Goal: Transaction & Acquisition: Purchase product/service

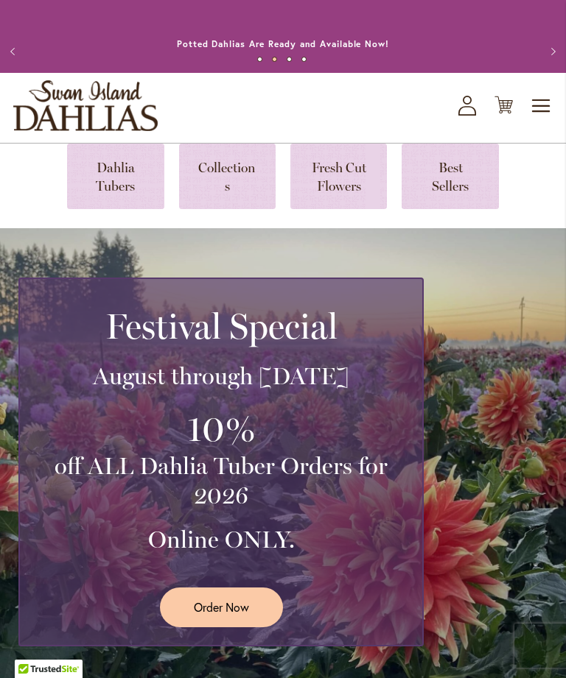
click at [236, 616] on span "Order Now" at bounding box center [221, 607] width 55 height 17
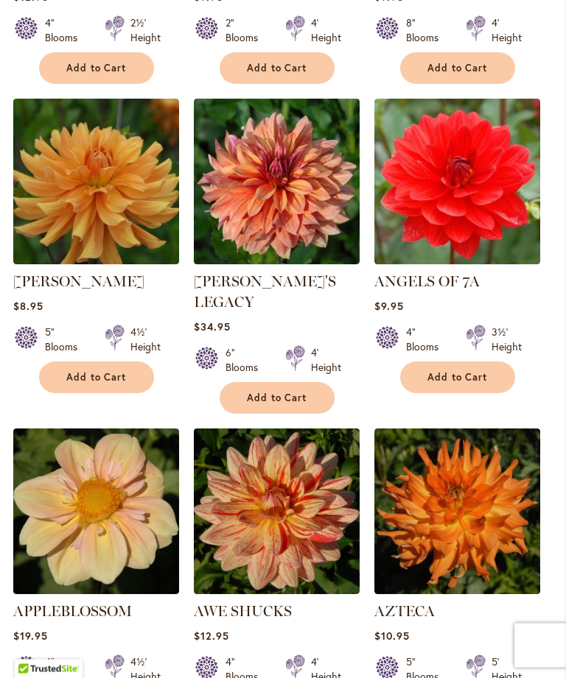
scroll to position [1310, 0]
click at [275, 404] on button "Add to Cart" at bounding box center [276, 398] width 115 height 32
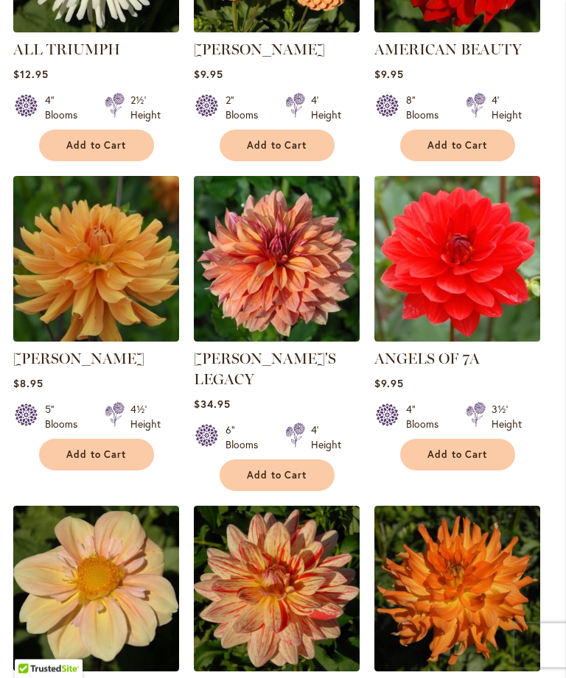
scroll to position [1235, 0]
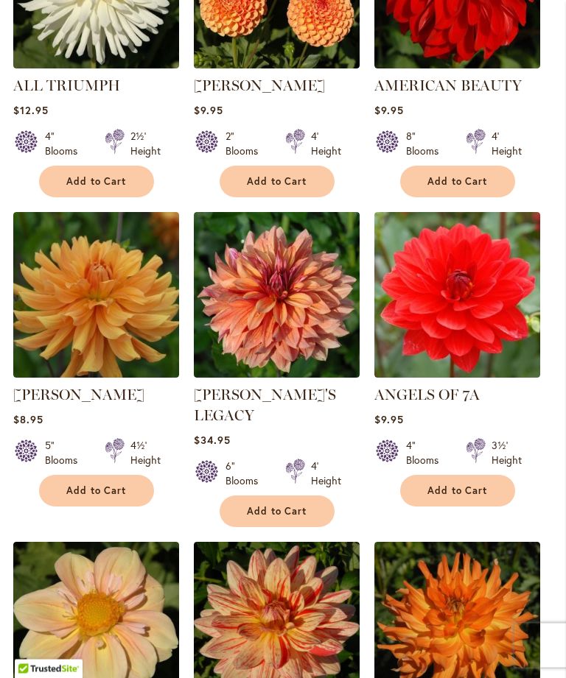
click at [300, 332] on img at bounding box center [277, 296] width 166 height 166
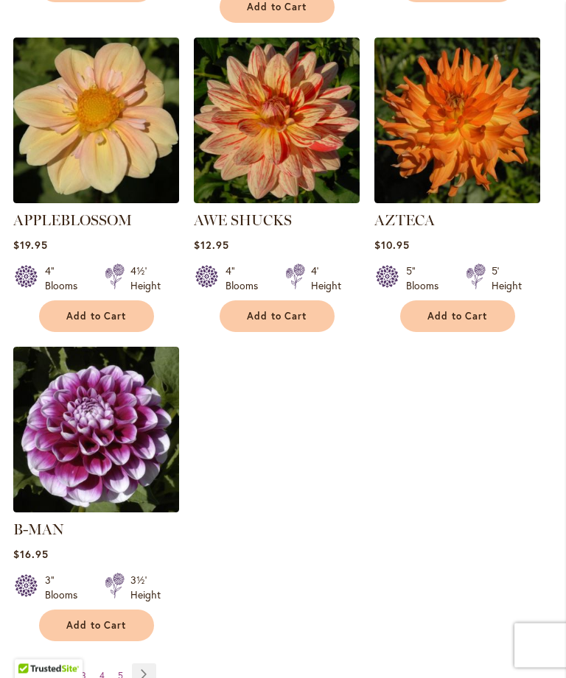
scroll to position [1706, 0]
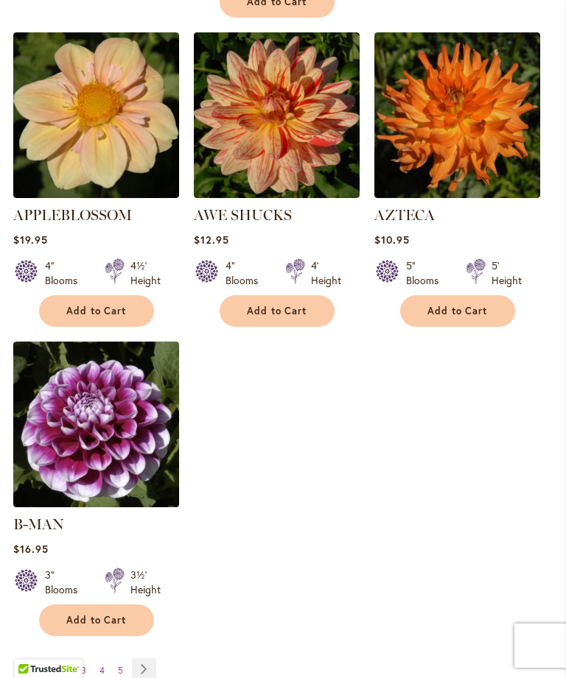
click at [61, 664] on link "Page 2" at bounding box center [66, 671] width 12 height 22
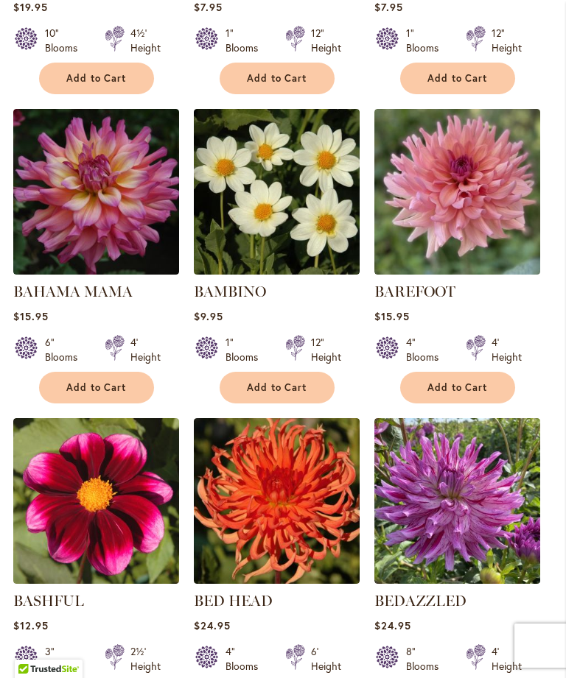
scroll to position [680, 0]
click at [472, 395] on span "Add to Cart" at bounding box center [457, 388] width 60 height 13
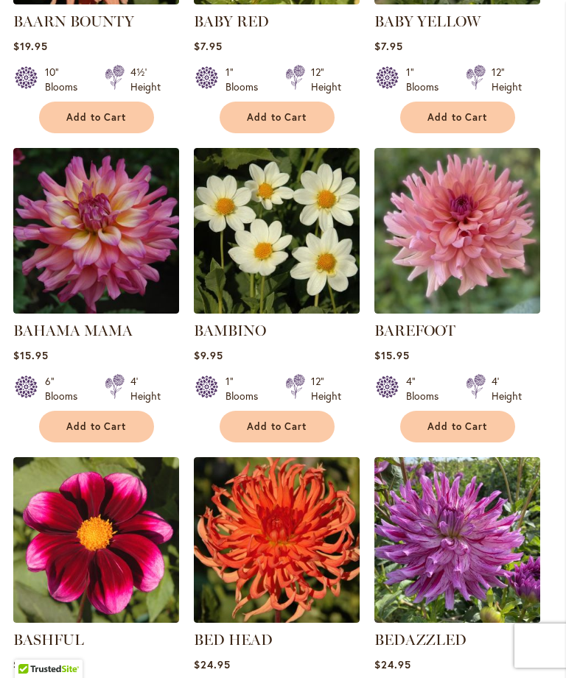
click at [470, 433] on span "Add to Cart" at bounding box center [457, 426] width 60 height 13
click at [467, 433] on span "Add to Cart" at bounding box center [457, 426] width 60 height 13
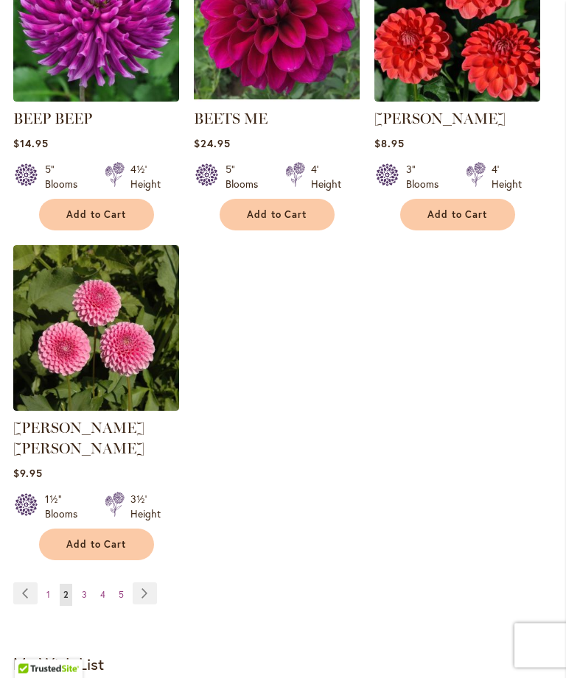
scroll to position [1820, 0]
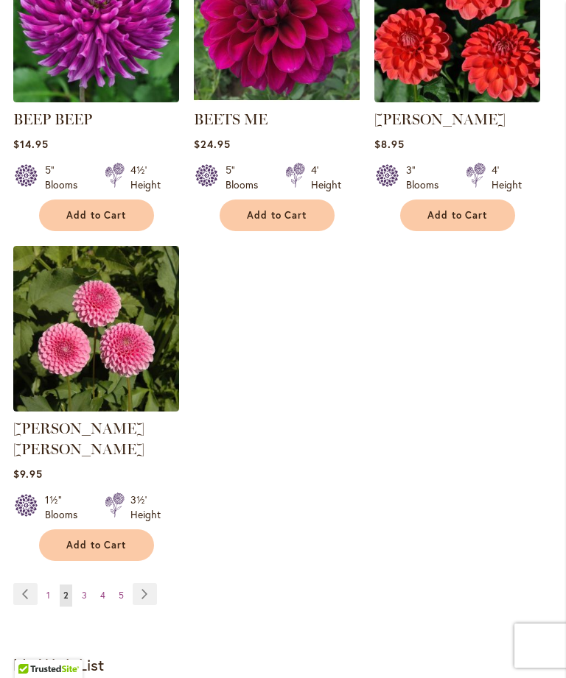
click at [80, 593] on link "Page 3" at bounding box center [84, 596] width 13 height 22
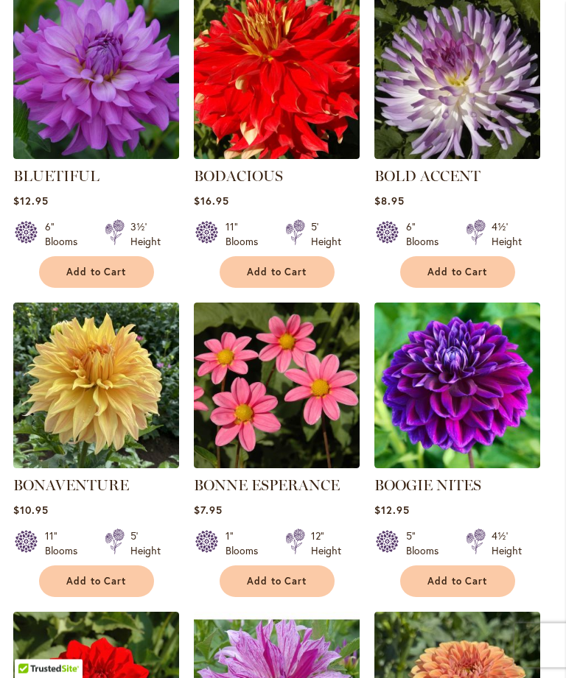
scroll to position [1106, 0]
click at [106, 588] on span "Add to Cart" at bounding box center [96, 581] width 60 height 13
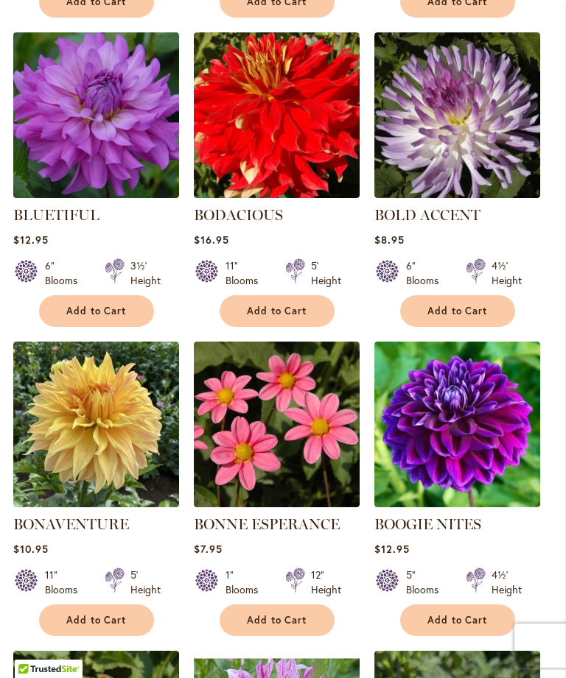
click at [113, 627] on span "Add to Cart" at bounding box center [96, 620] width 60 height 13
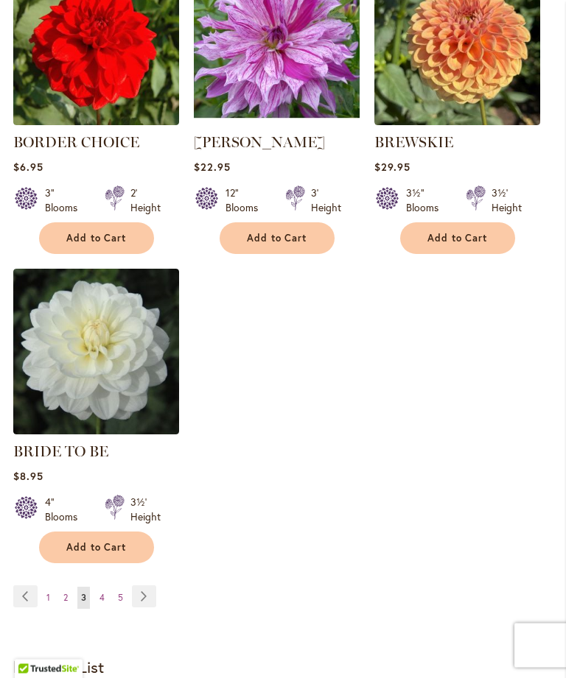
scroll to position [1797, 0]
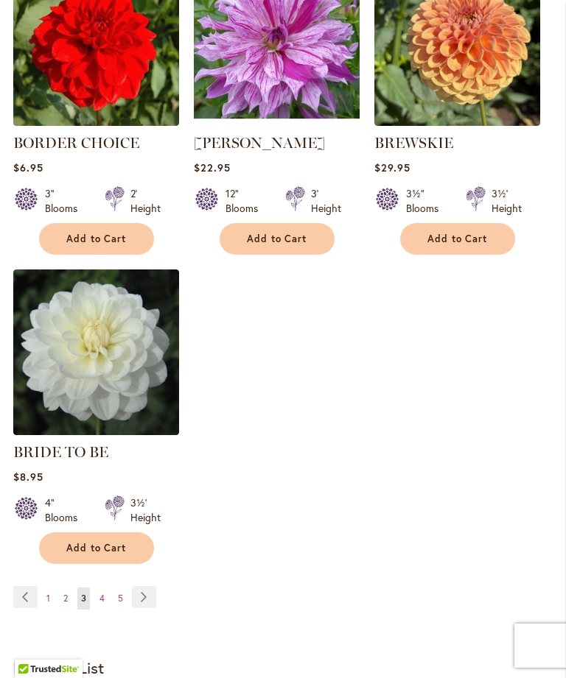
click at [142, 608] on link "Page Next" at bounding box center [144, 597] width 24 height 22
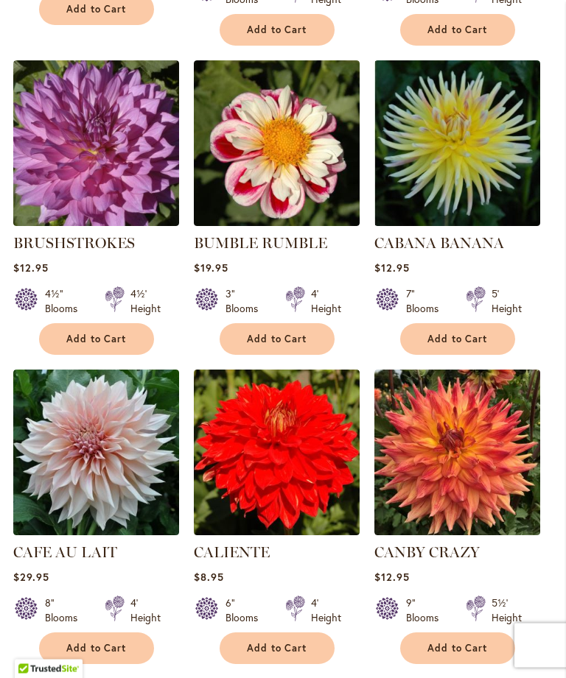
scroll to position [751, 0]
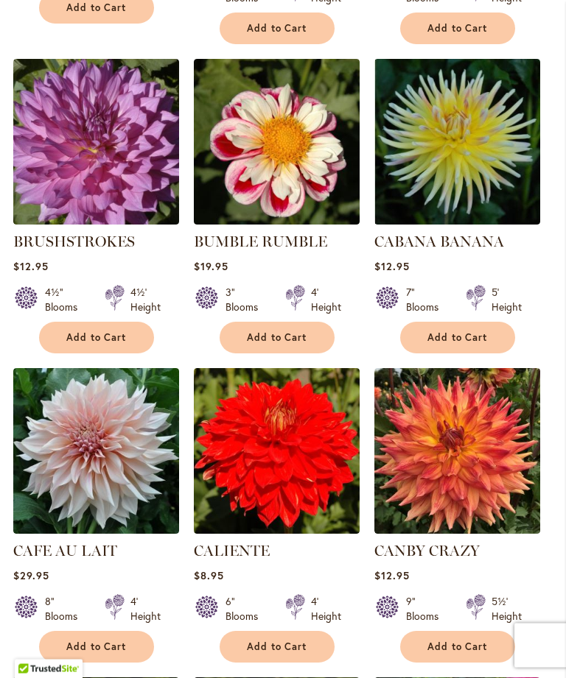
click at [110, 654] on span "Add to Cart" at bounding box center [96, 647] width 60 height 13
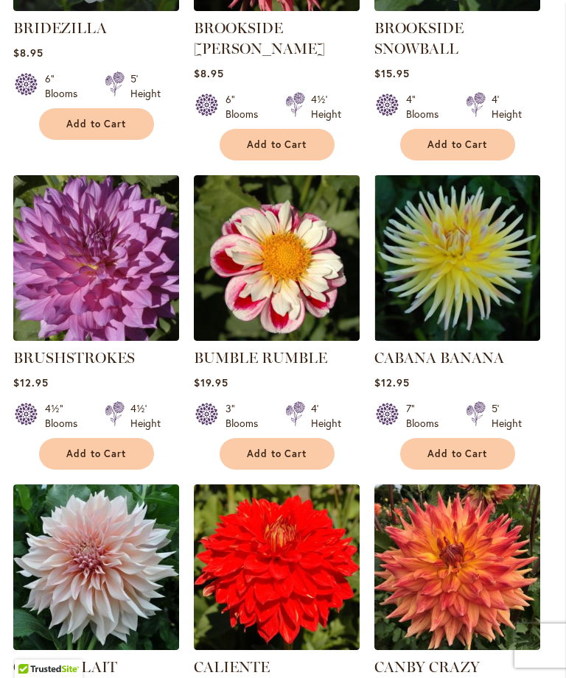
scroll to position [673, 0]
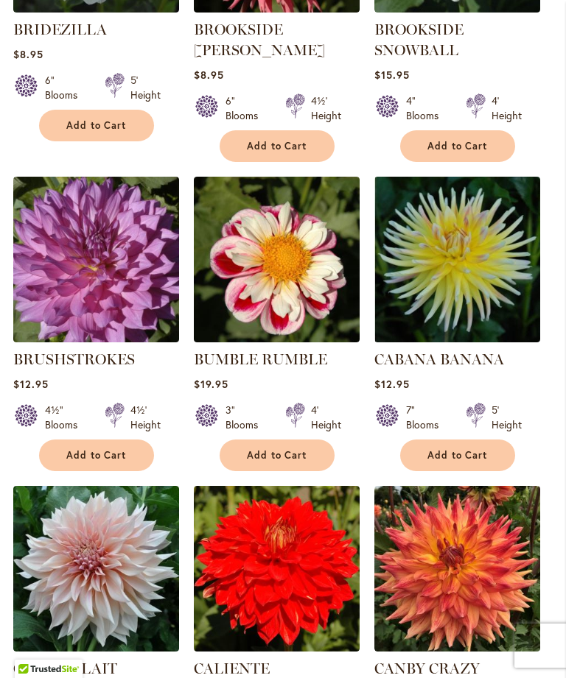
click at [116, 462] on span "Add to Cart" at bounding box center [96, 455] width 60 height 13
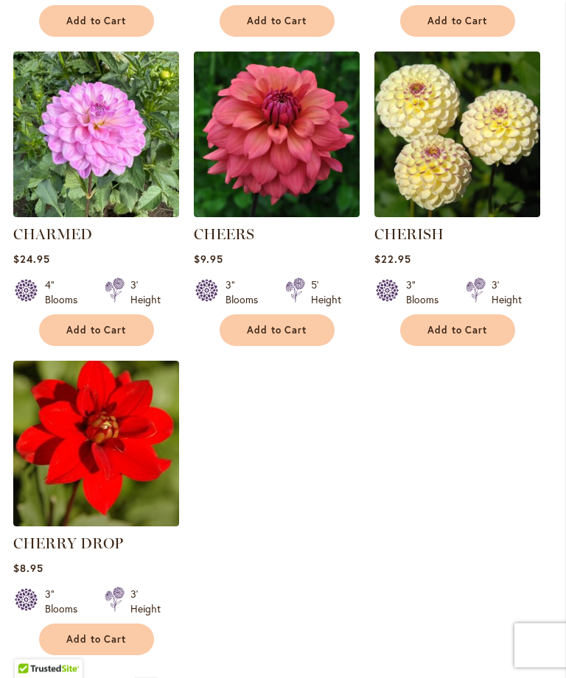
scroll to position [1711, 0]
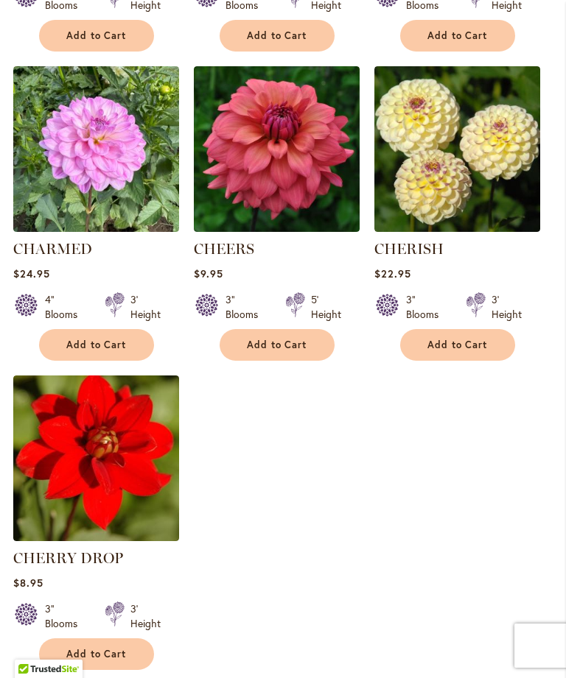
click at [291, 361] on button "Add to Cart" at bounding box center [276, 345] width 115 height 32
click at [285, 361] on button "Add to Cart" at bounding box center [276, 345] width 115 height 32
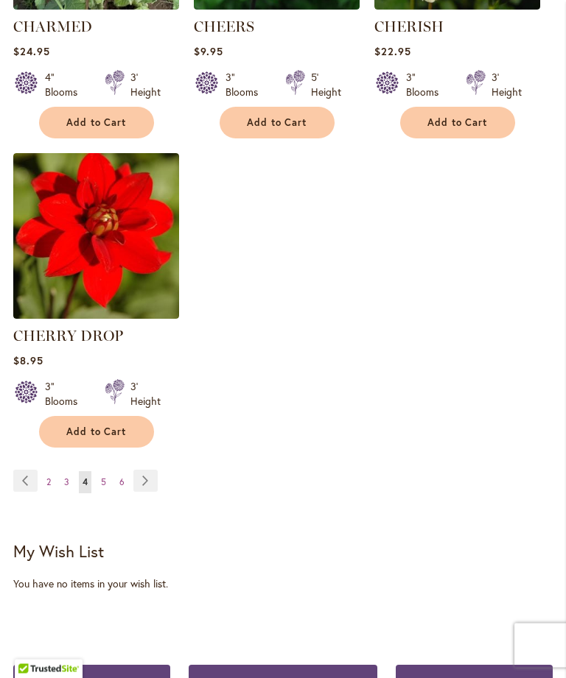
scroll to position [1934, 0]
click at [105, 487] on span "5" at bounding box center [103, 481] width 5 height 11
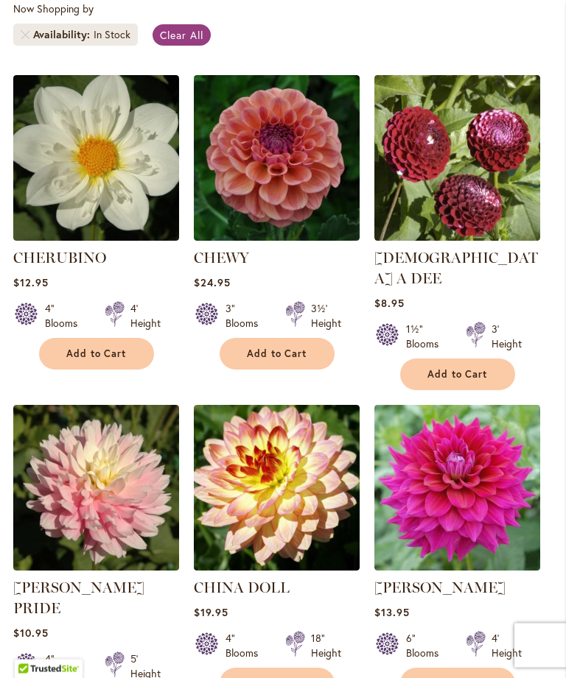
scroll to position [366, 0]
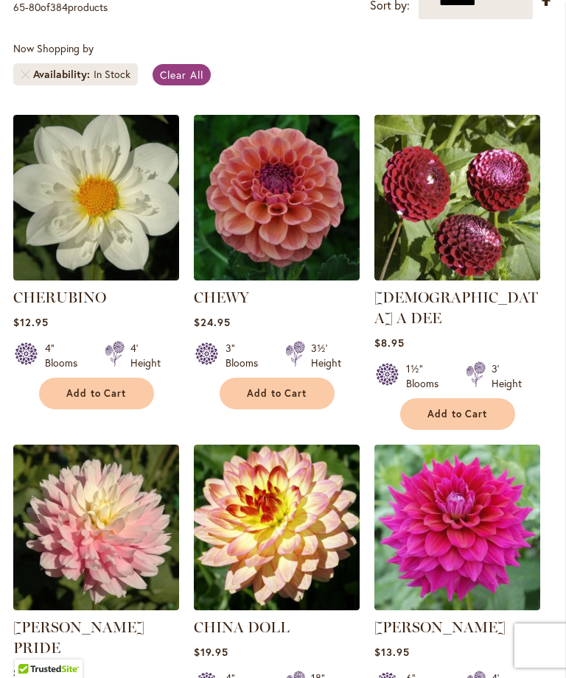
click at [116, 400] on span "Add to Cart" at bounding box center [96, 393] width 60 height 13
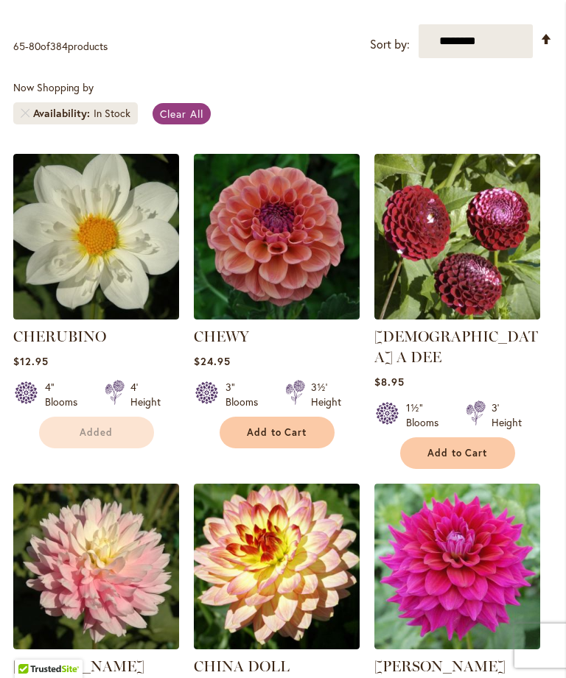
click at [116, 409] on div at bounding box center [114, 394] width 19 height 29
click at [106, 439] on span "Add to Cart" at bounding box center [96, 432] width 60 height 13
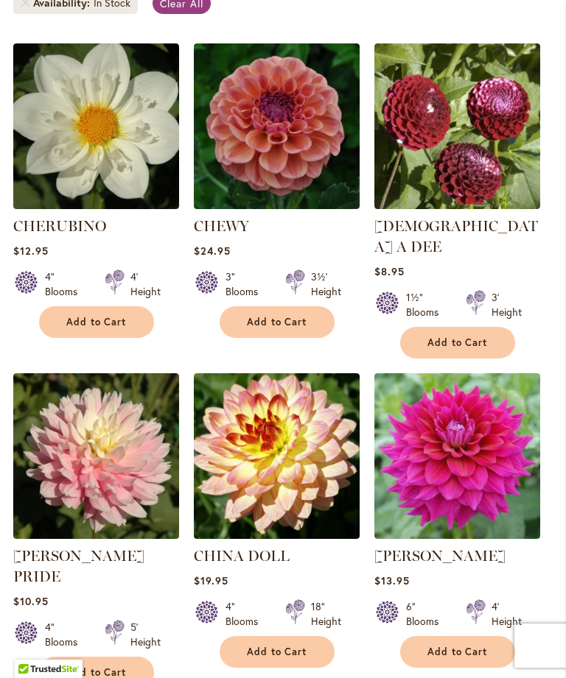
scroll to position [476, 0]
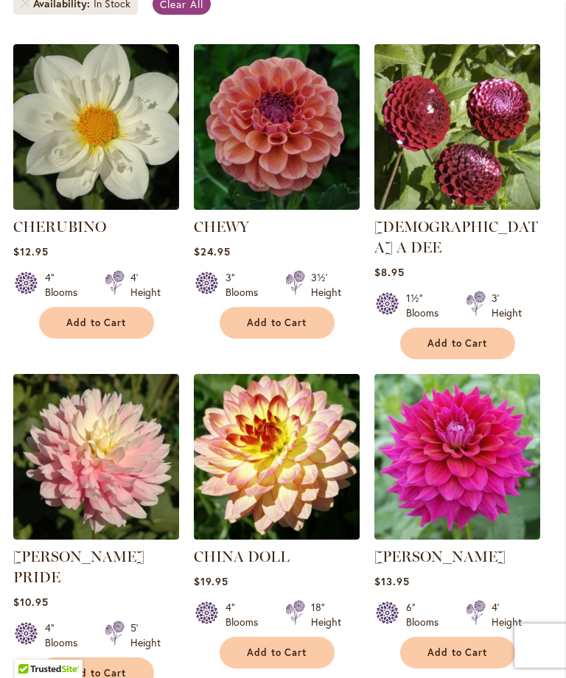
click at [93, 658] on button "Add to Cart" at bounding box center [96, 674] width 115 height 32
click at [293, 649] on span "Add to Cart" at bounding box center [277, 653] width 60 height 13
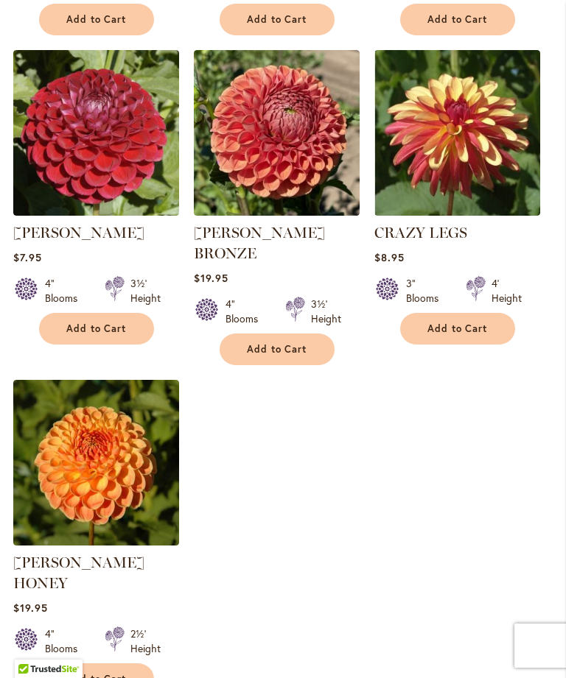
scroll to position [1769, 0]
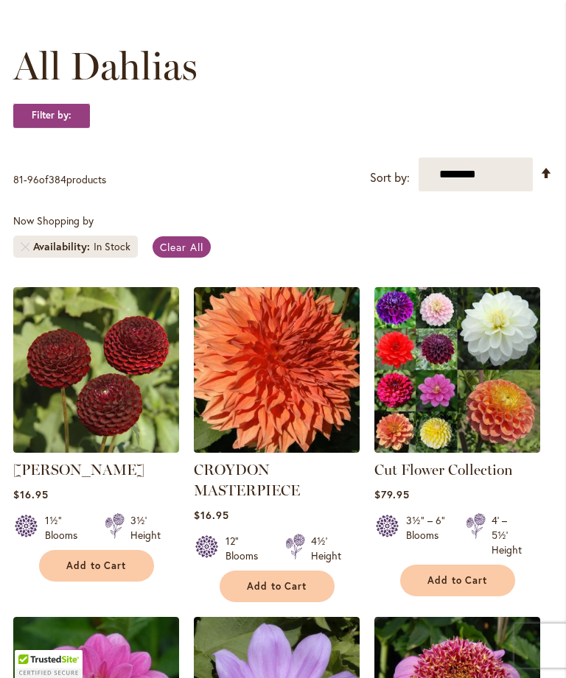
scroll to position [194, 0]
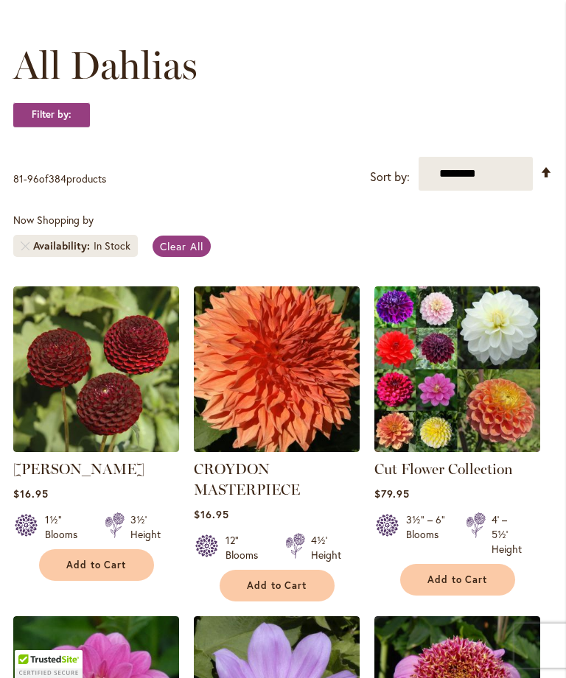
click at [273, 563] on div "12" Blooms 4½' Height" at bounding box center [277, 541] width 166 height 41
click at [295, 592] on span "Add to Cart" at bounding box center [277, 586] width 60 height 13
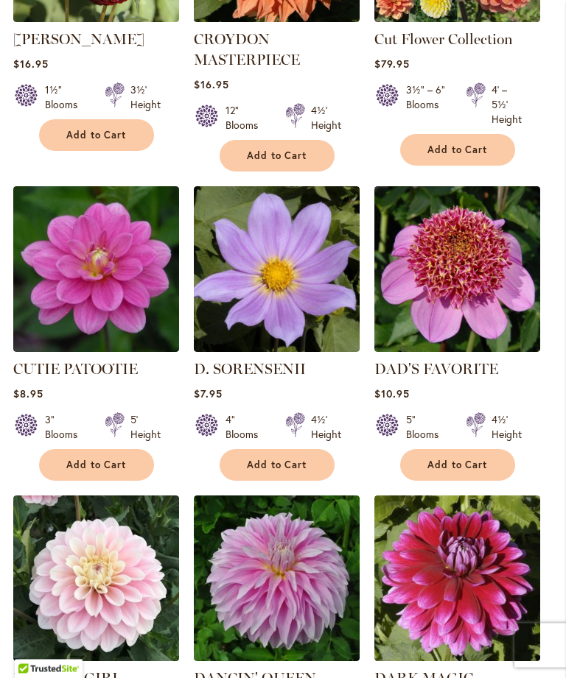
scroll to position [663, 0]
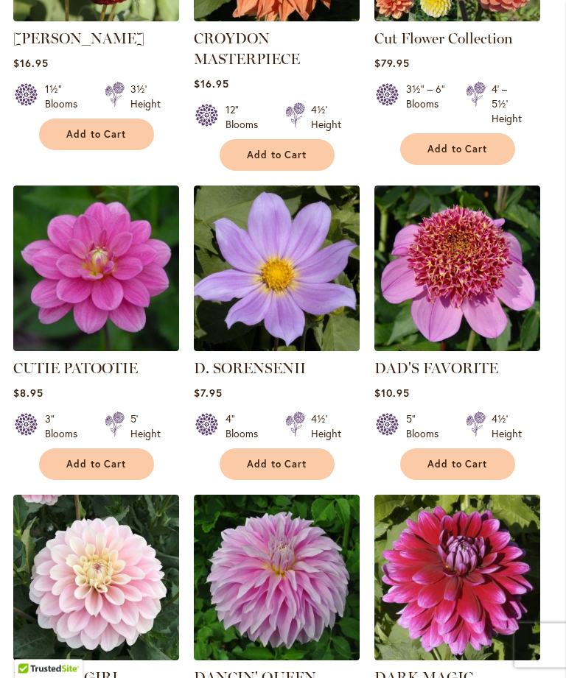
click at [271, 471] on span "Add to Cart" at bounding box center [277, 465] width 60 height 13
click at [281, 471] on span "Add to Cart" at bounding box center [277, 464] width 60 height 13
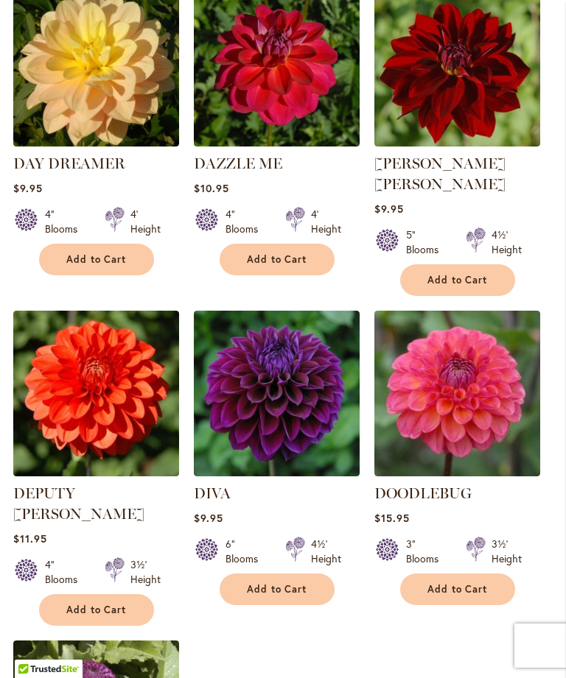
scroll to position [1487, 0]
click at [122, 266] on span "Add to Cart" at bounding box center [96, 259] width 60 height 13
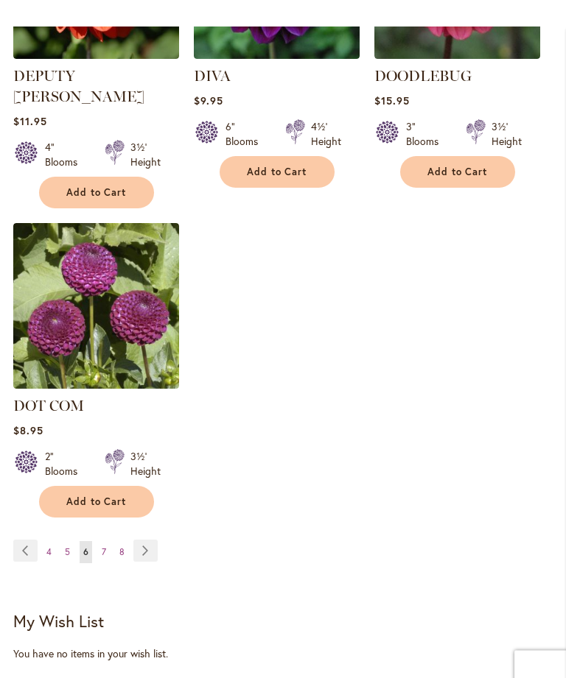
scroll to position [1903, 0]
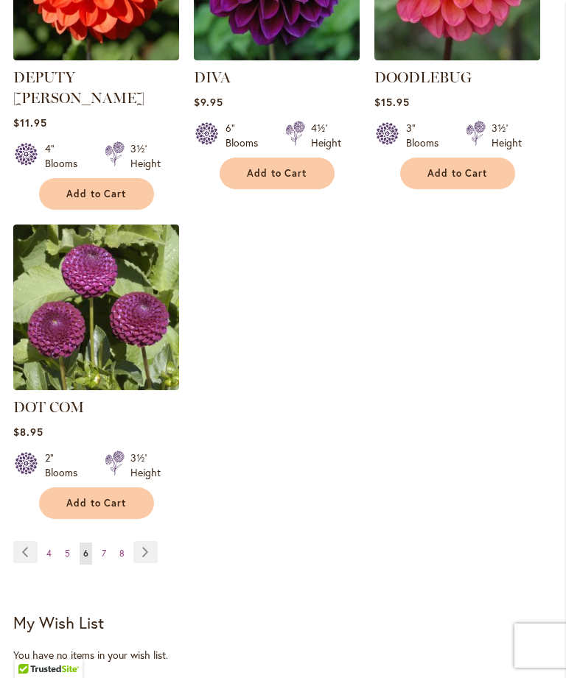
click at [102, 548] on span "7" at bounding box center [104, 553] width 4 height 11
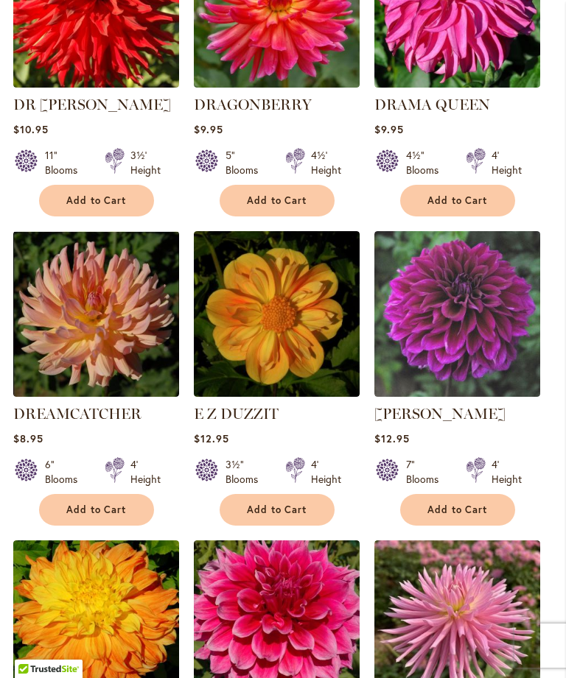
scroll to position [586, 0]
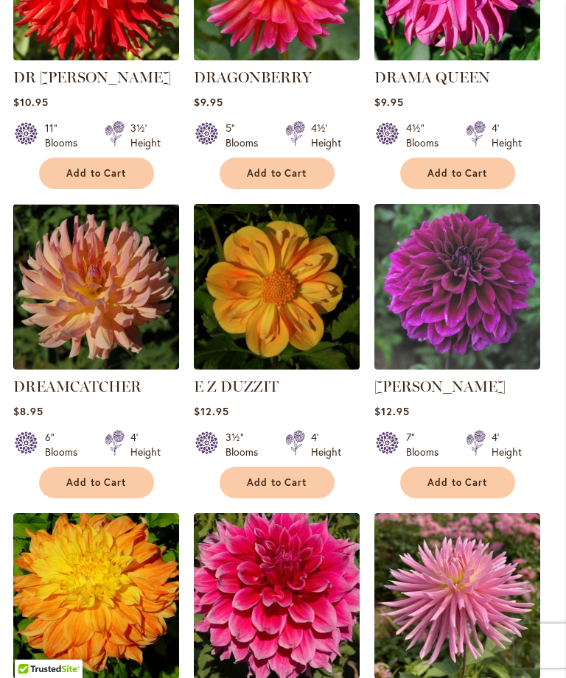
click at [116, 489] on span "Add to Cart" at bounding box center [96, 482] width 60 height 13
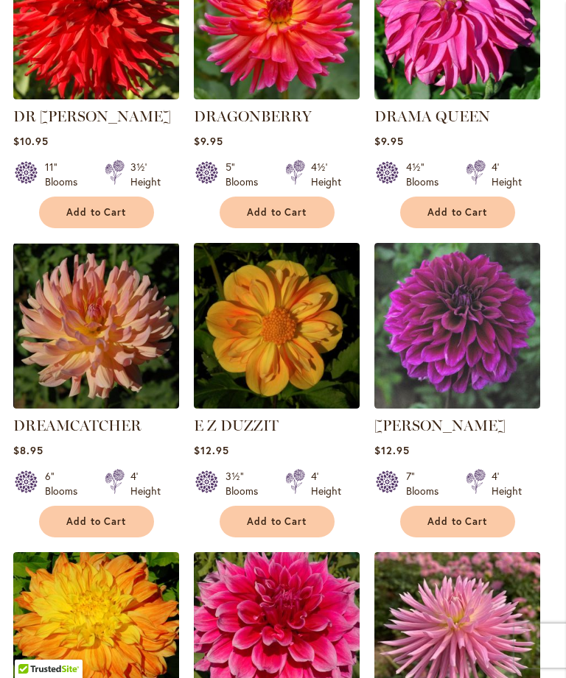
click at [103, 528] on span "Add to Cart" at bounding box center [96, 521] width 60 height 13
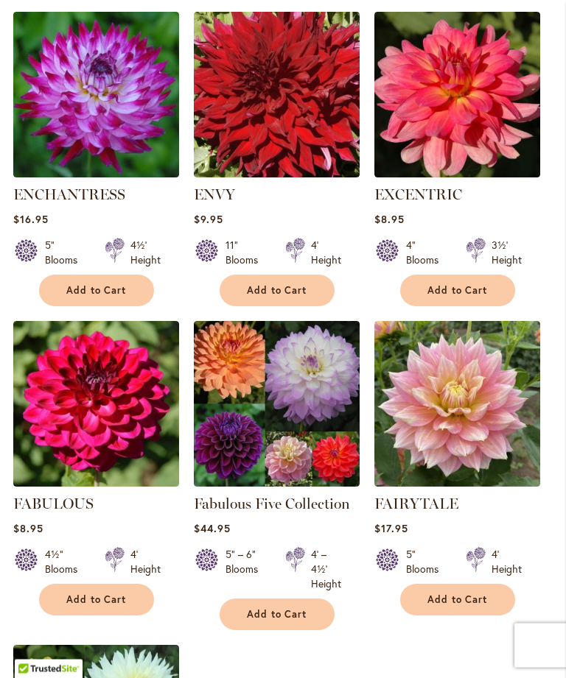
scroll to position [1410, 0]
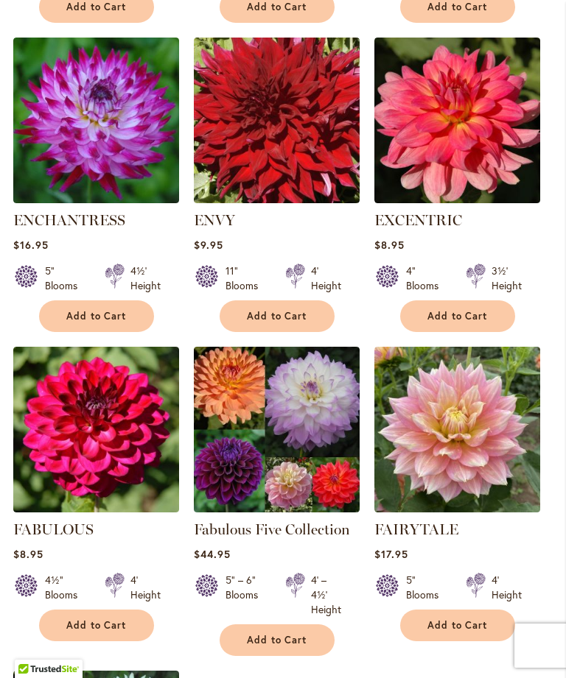
click at [474, 323] on span "Add to Cart" at bounding box center [457, 316] width 60 height 13
click at [468, 323] on span "Add to Cart" at bounding box center [457, 316] width 60 height 13
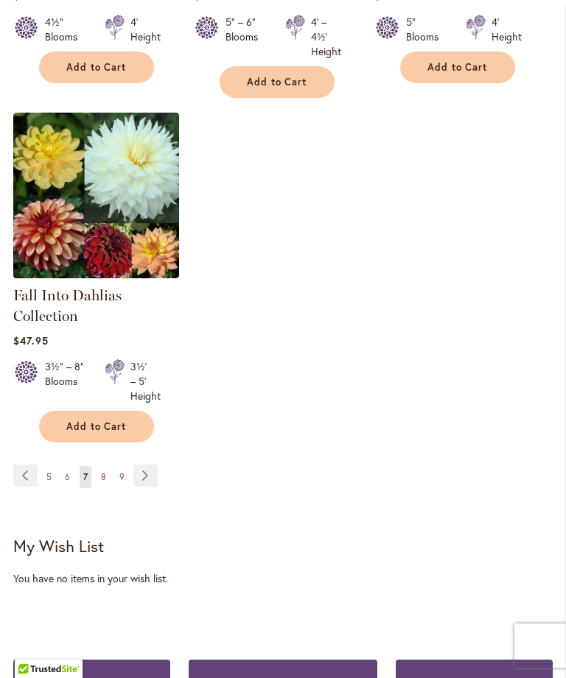
scroll to position [1968, 0]
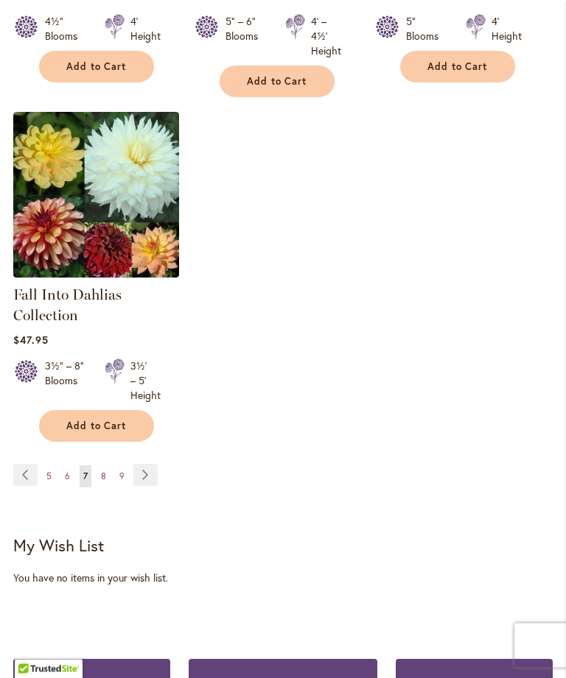
click at [145, 487] on link "Page Next" at bounding box center [145, 476] width 24 height 22
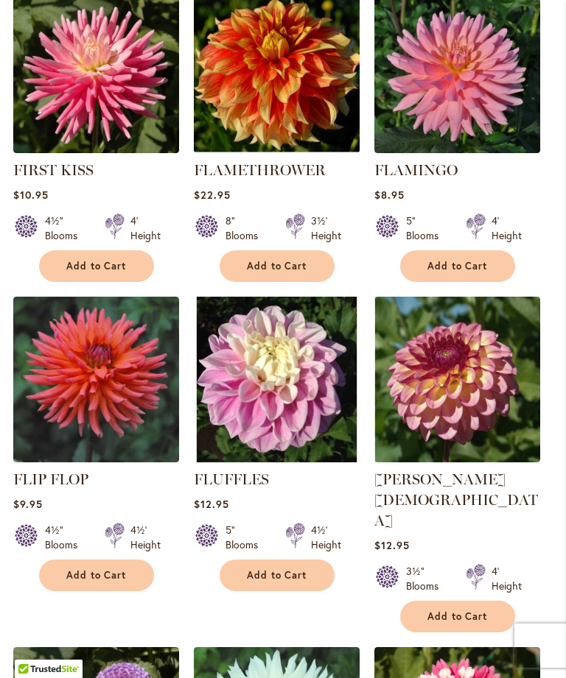
scroll to position [1132, 0]
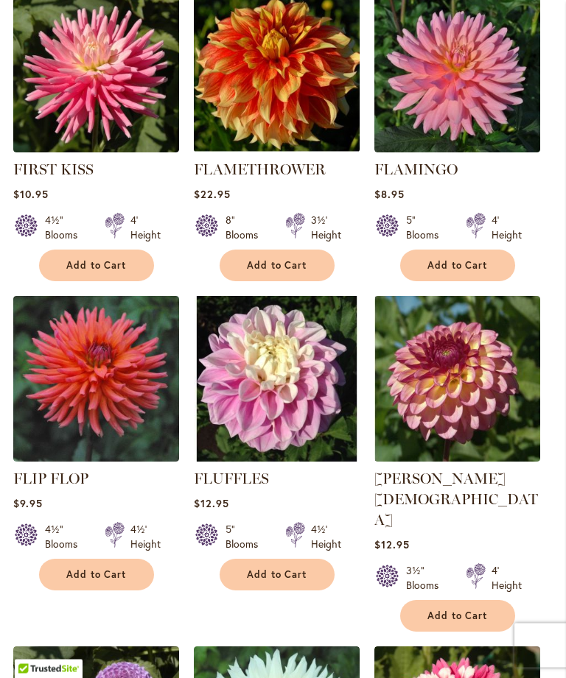
click at [466, 272] on span "Add to Cart" at bounding box center [457, 266] width 60 height 13
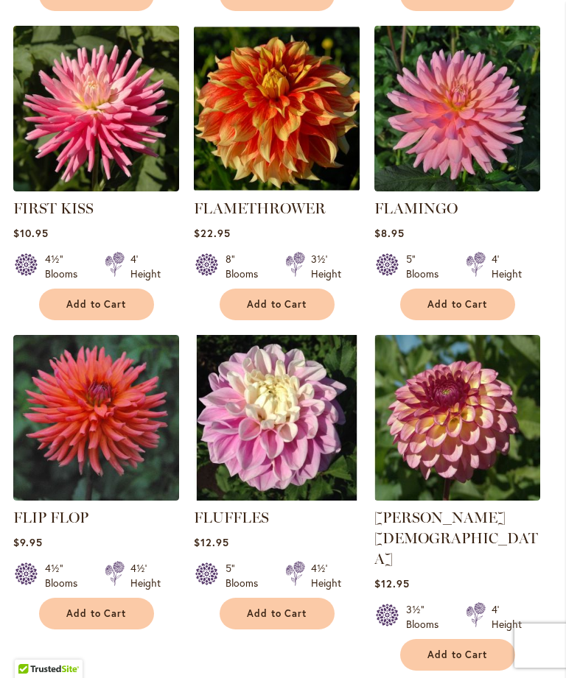
click at [458, 311] on span "Add to Cart" at bounding box center [457, 304] width 60 height 13
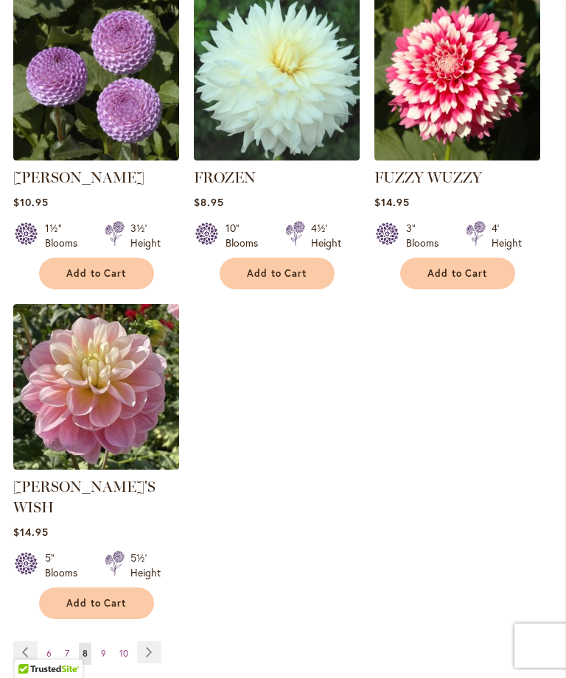
scroll to position [1825, 0]
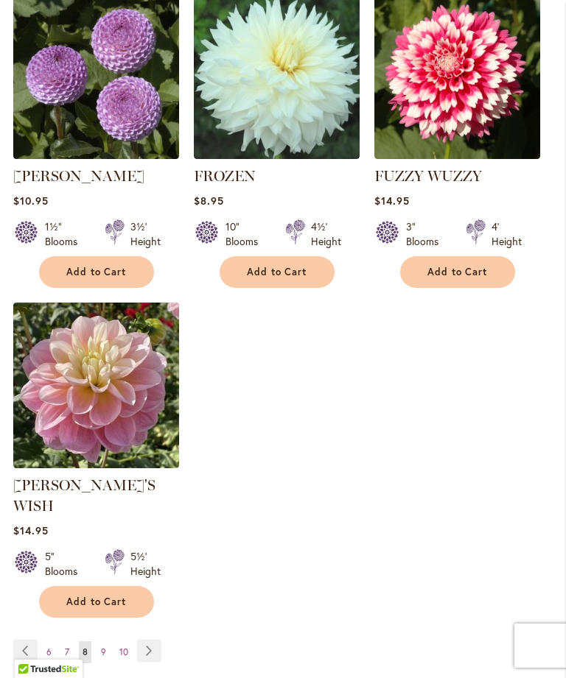
click at [105, 647] on span "9" at bounding box center [103, 652] width 5 height 11
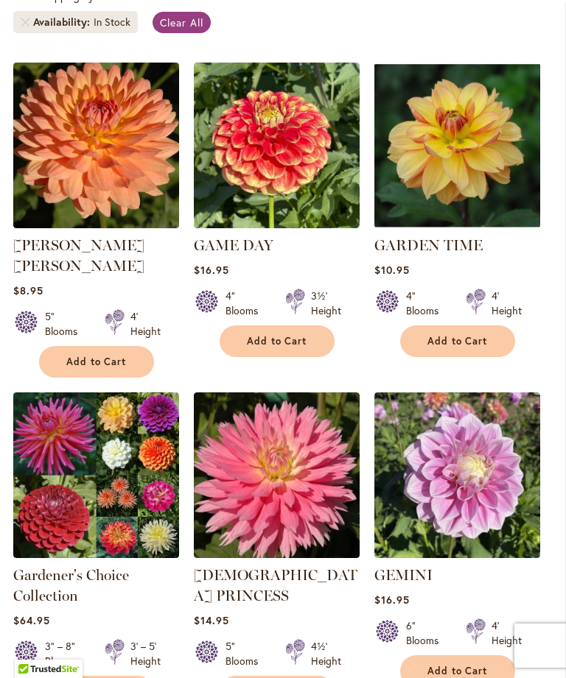
scroll to position [423, 0]
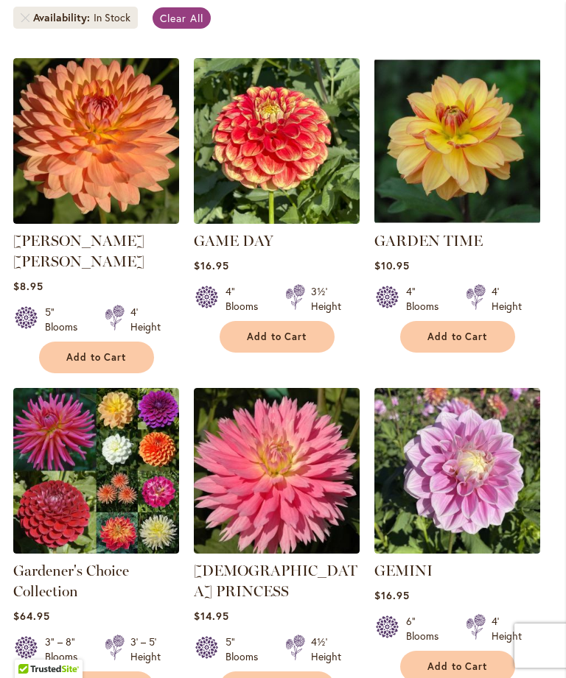
click at [473, 343] on span "Add to Cart" at bounding box center [457, 337] width 60 height 13
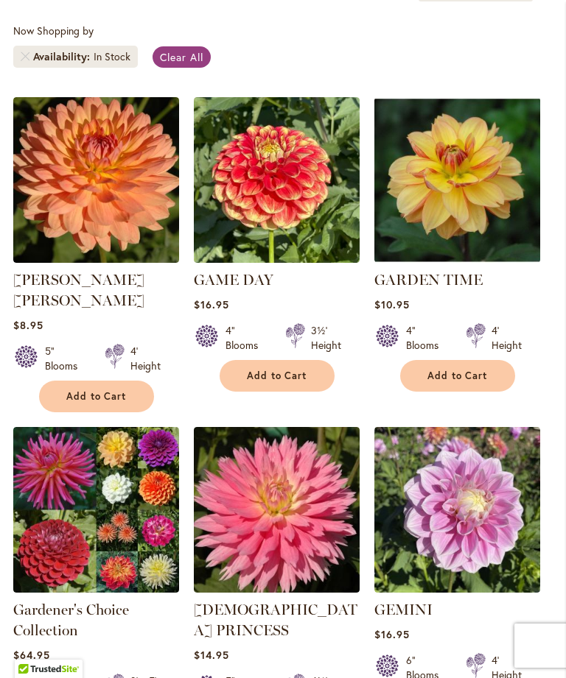
click at [112, 392] on span "Add to Cart" at bounding box center [96, 396] width 60 height 13
click at [119, 390] on span "Add to Cart" at bounding box center [96, 396] width 60 height 13
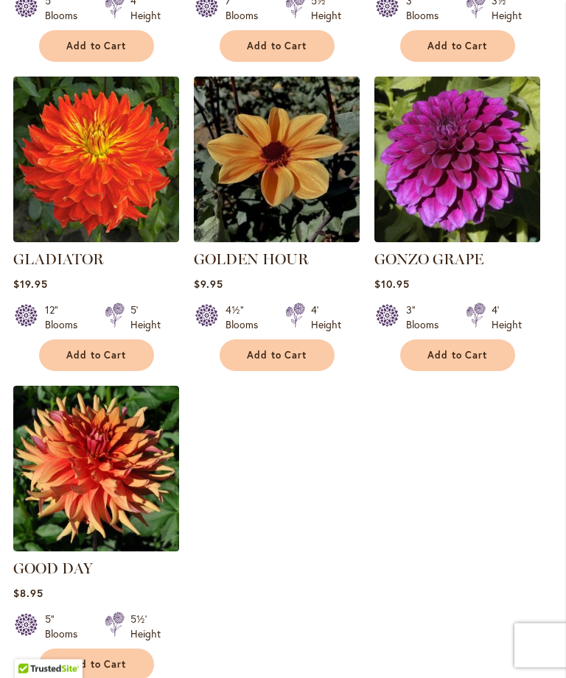
scroll to position [1744, 0]
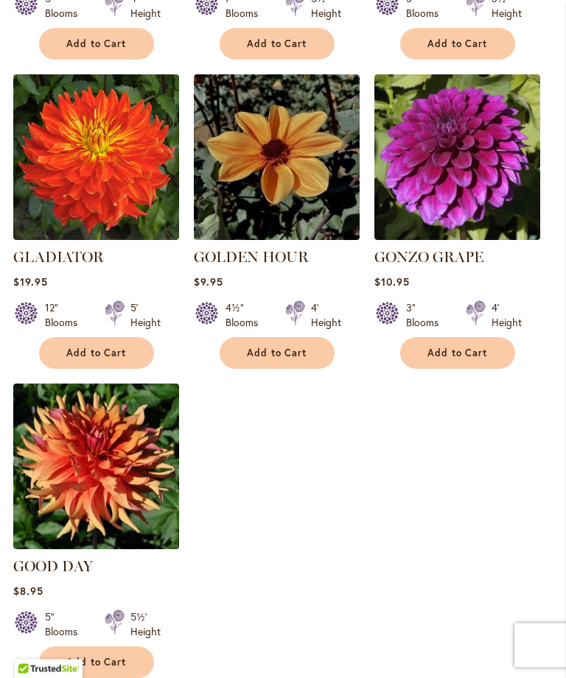
click at [295, 348] on span "Add to Cart" at bounding box center [277, 354] width 60 height 13
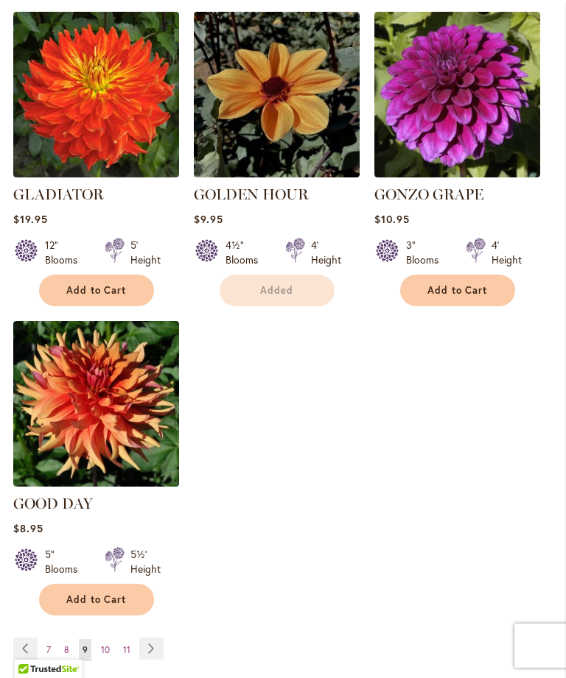
scroll to position [1814, 0]
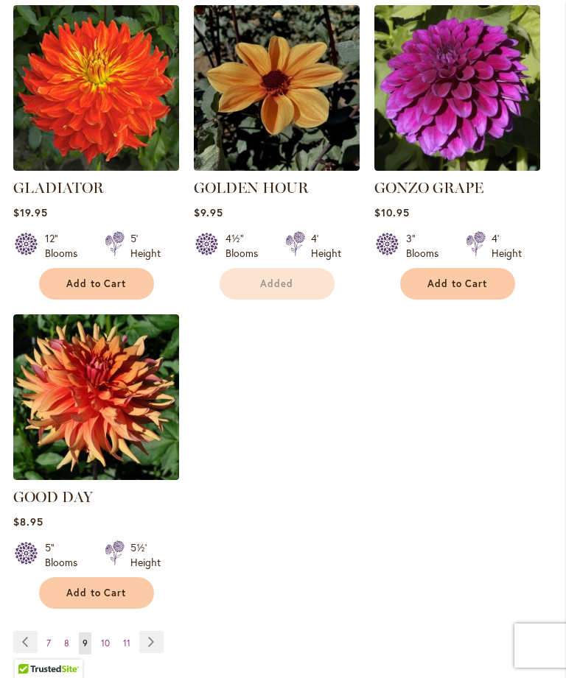
click at [112, 587] on span "Add to Cart" at bounding box center [96, 593] width 60 height 13
click at [149, 631] on link "Page Next" at bounding box center [151, 642] width 24 height 22
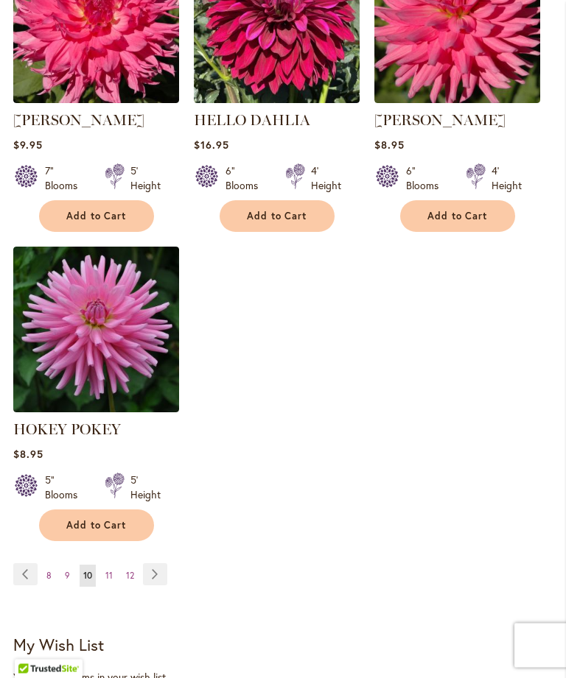
scroll to position [1864, 0]
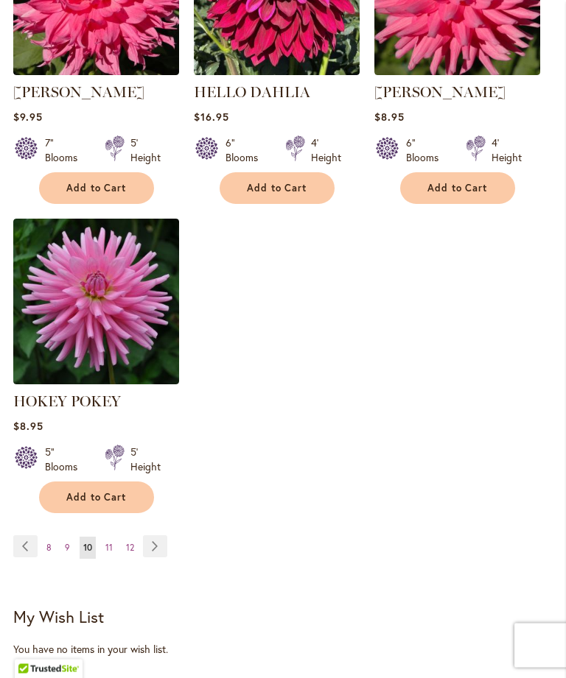
click at [151, 558] on link "Page Next" at bounding box center [155, 547] width 24 height 22
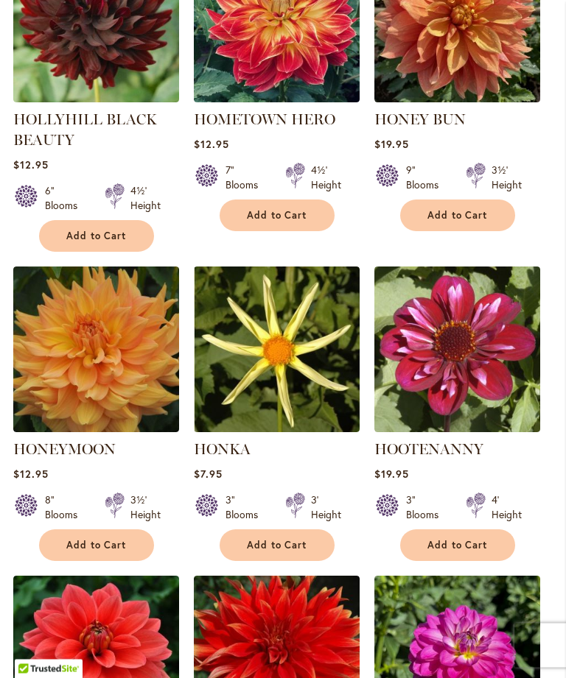
scroll to position [545, 0]
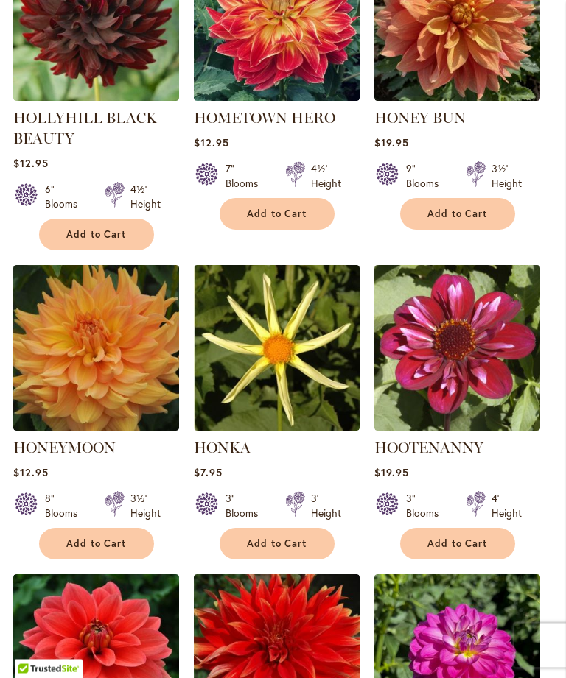
click at [458, 230] on button "Add to Cart" at bounding box center [457, 215] width 115 height 32
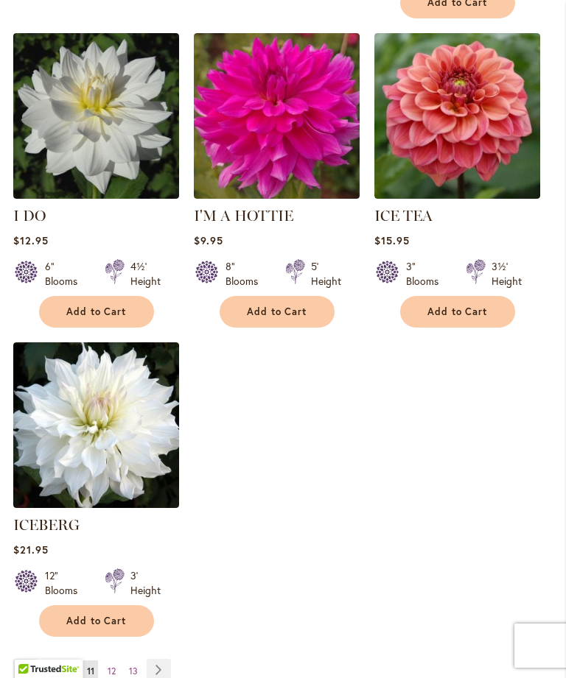
scroll to position [1766, 0]
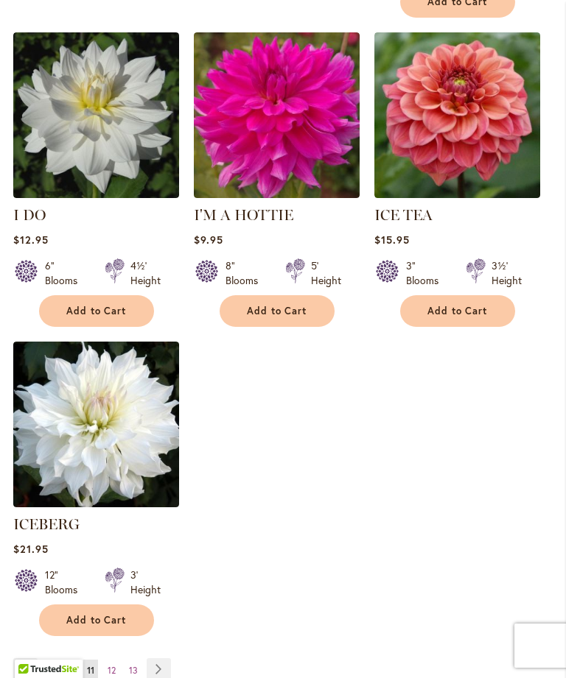
click at [102, 621] on button "Add to Cart" at bounding box center [96, 621] width 115 height 32
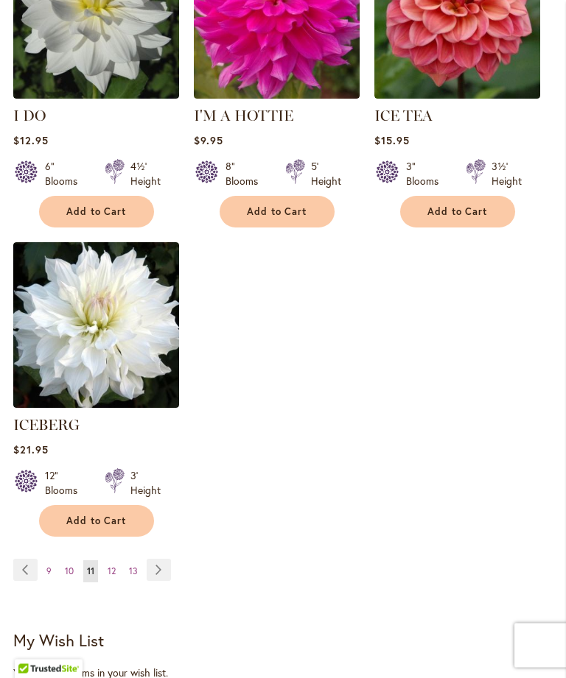
scroll to position [1870, 0]
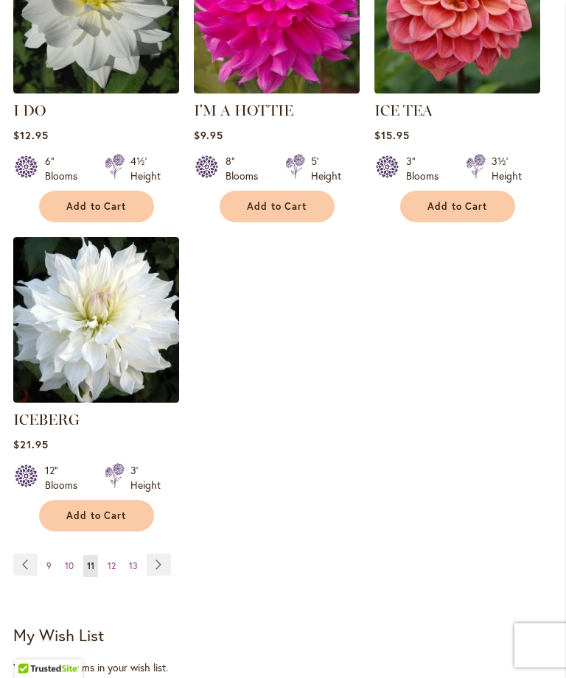
click at [113, 563] on span "12" at bounding box center [112, 566] width 8 height 11
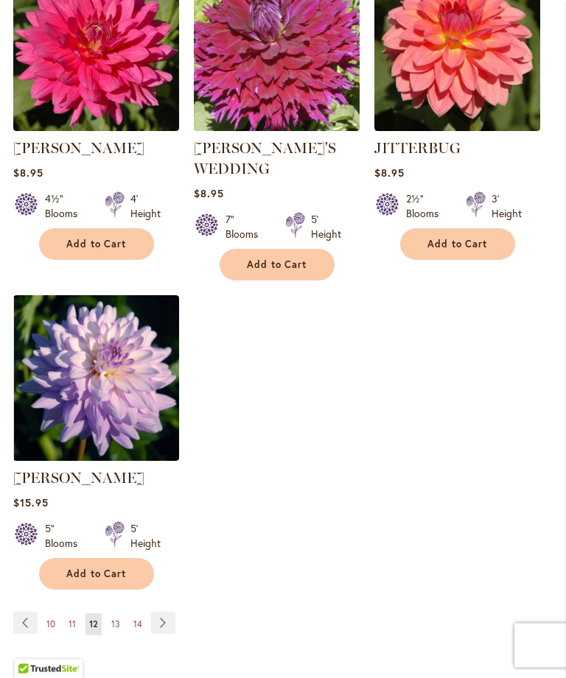
scroll to position [1788, 0]
click at [94, 568] on span "Add to Cart" at bounding box center [96, 574] width 60 height 13
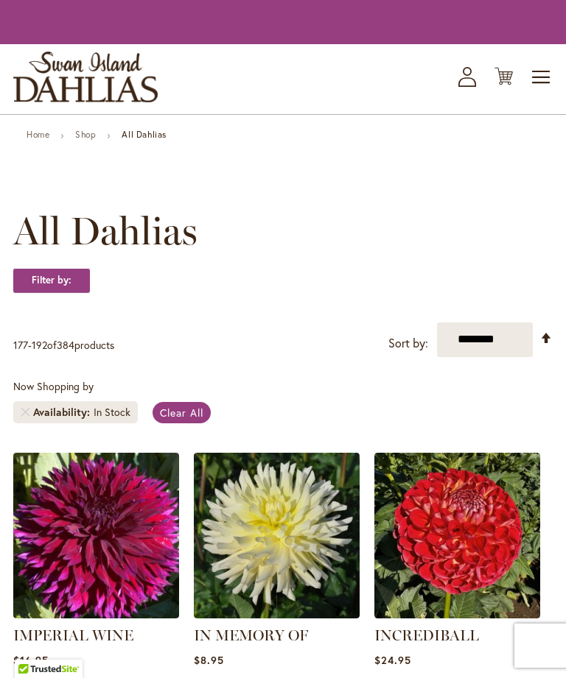
scroll to position [1623, 0]
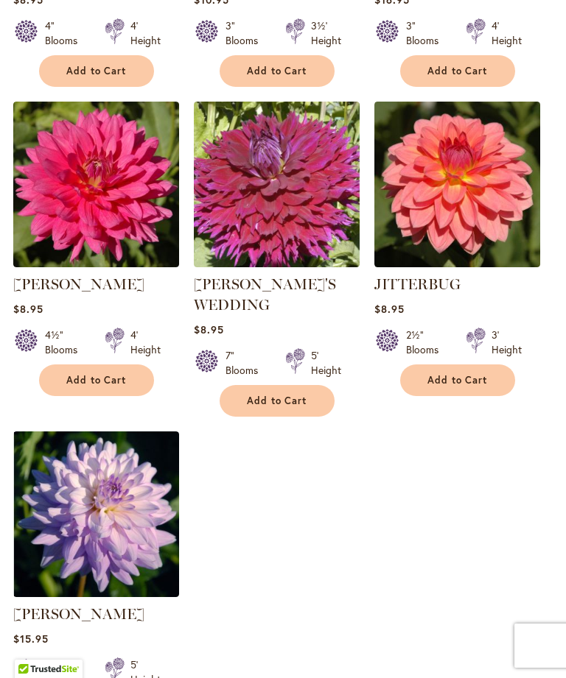
click at [464, 376] on span "Add to Cart" at bounding box center [457, 380] width 60 height 13
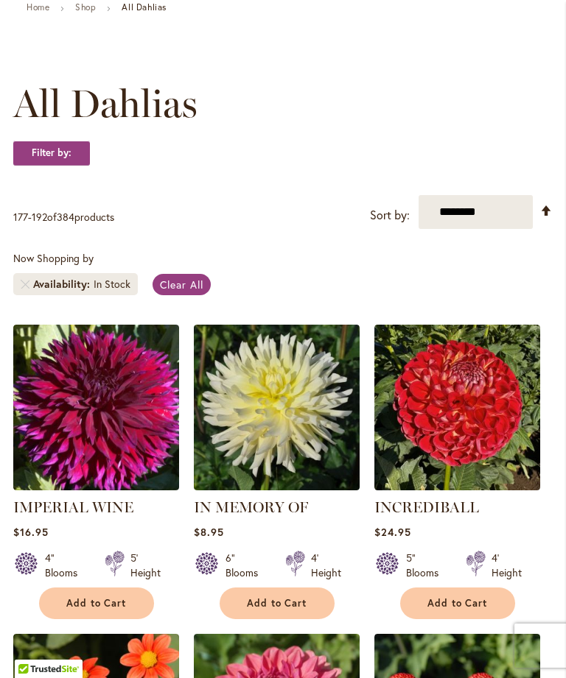
scroll to position [11, 0]
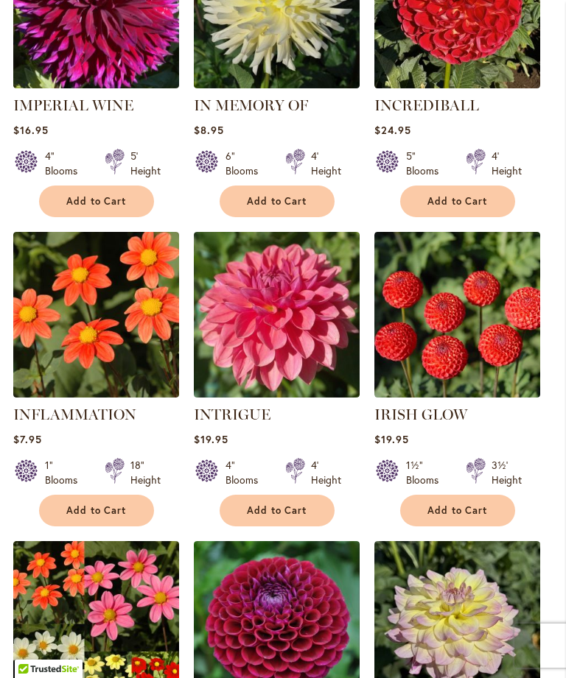
scroll to position [1630, 0]
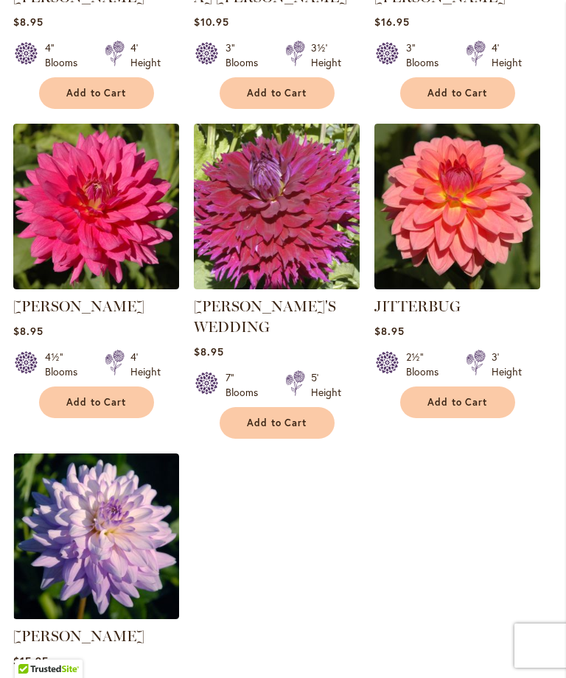
click at [457, 409] on span "Add to Cart" at bounding box center [457, 402] width 60 height 13
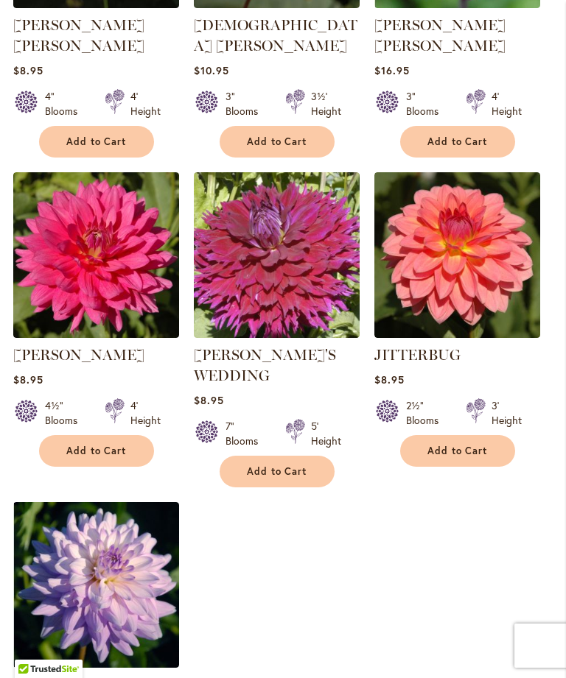
click at [92, 457] on button "Add to Cart" at bounding box center [96, 451] width 115 height 32
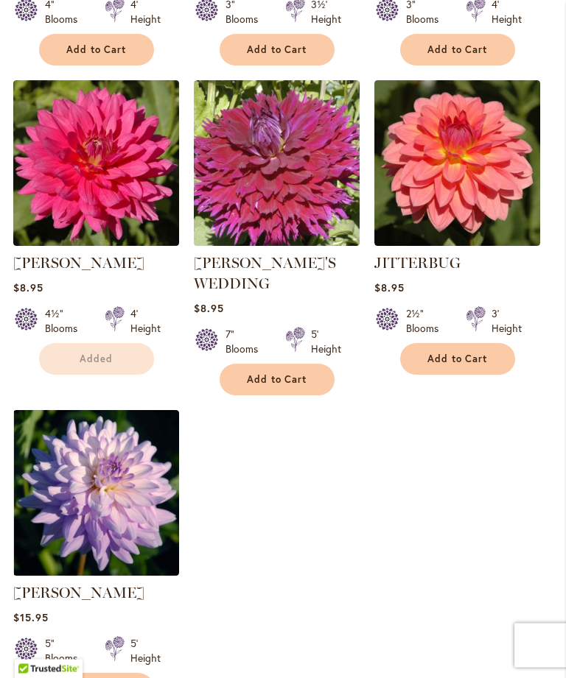
scroll to position [2007, 0]
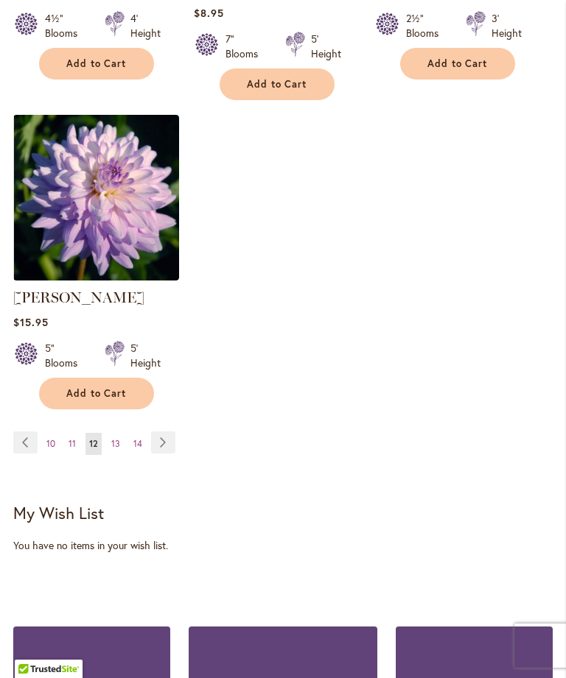
click at [110, 433] on link "Page 13" at bounding box center [116, 444] width 16 height 22
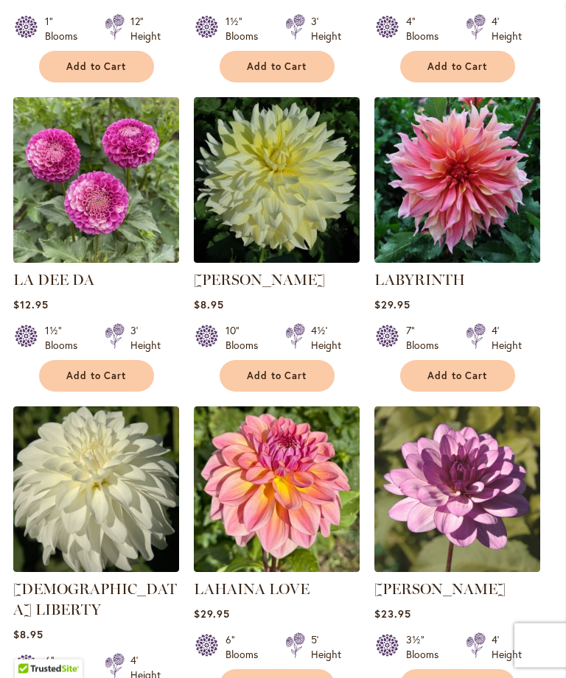
scroll to position [1312, 0]
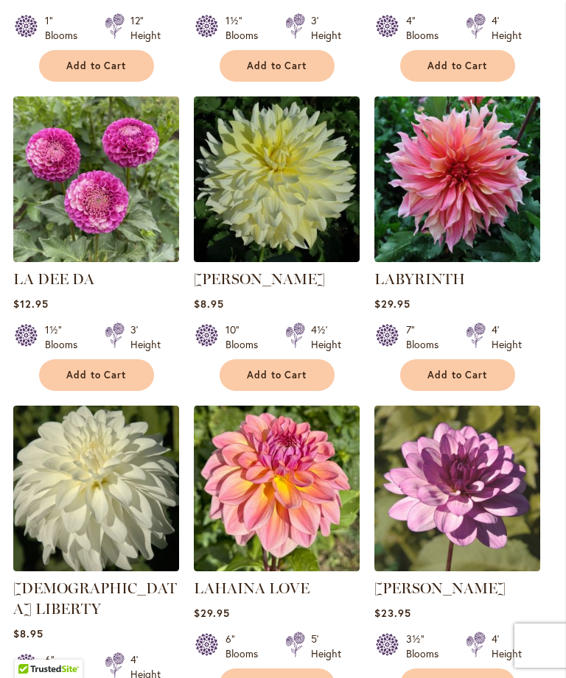
click at [453, 381] on span "Add to Cart" at bounding box center [457, 375] width 60 height 13
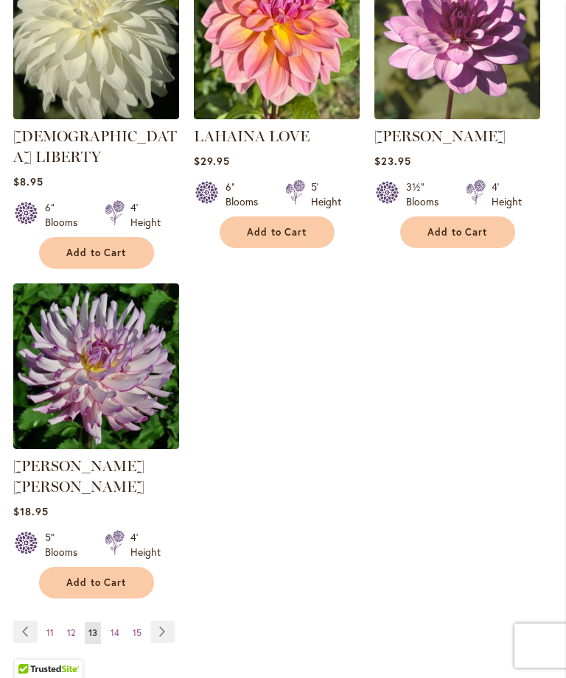
scroll to position [1800, 0]
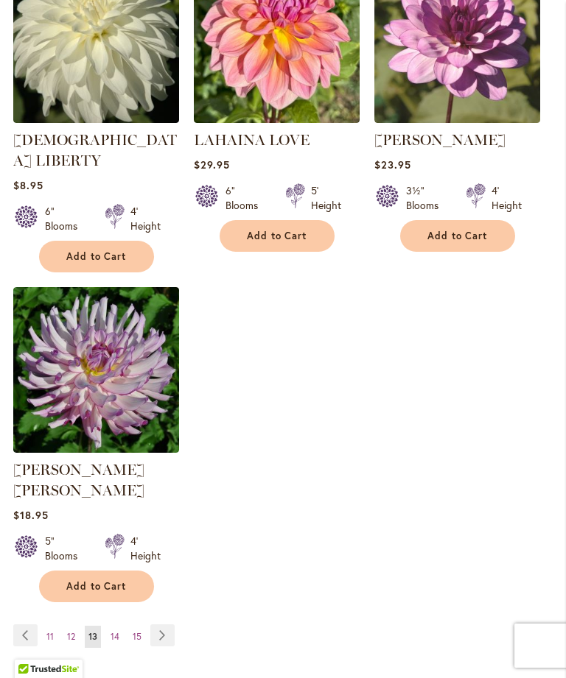
click at [110, 631] on span "14" at bounding box center [114, 636] width 9 height 11
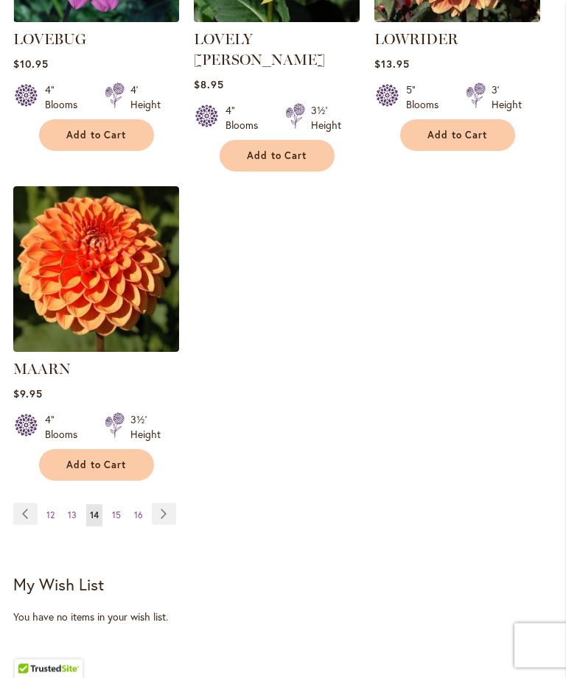
scroll to position [1882, 0]
click at [98, 135] on span "Add to Cart" at bounding box center [96, 135] width 60 height 13
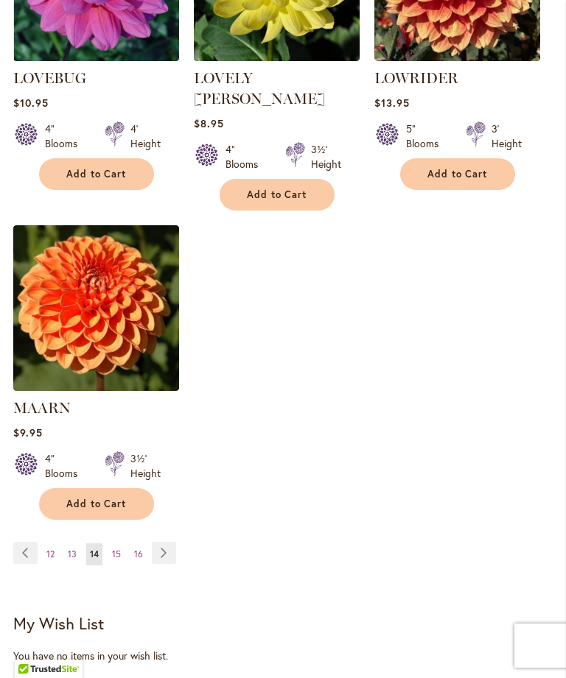
click at [115, 549] on span "15" at bounding box center [116, 554] width 9 height 11
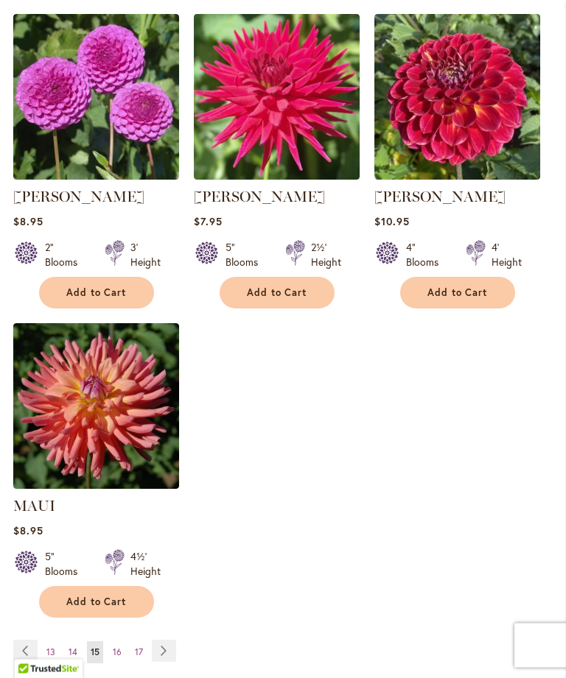
scroll to position [1727, 0]
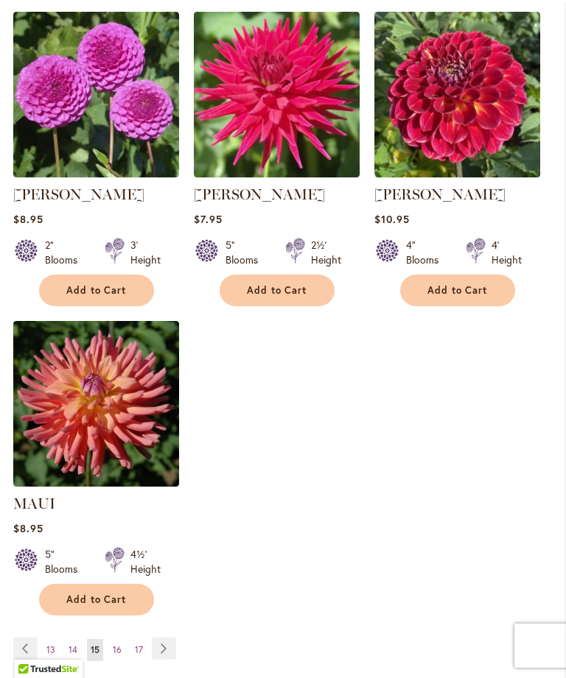
click at [117, 655] on span "16" at bounding box center [117, 649] width 9 height 11
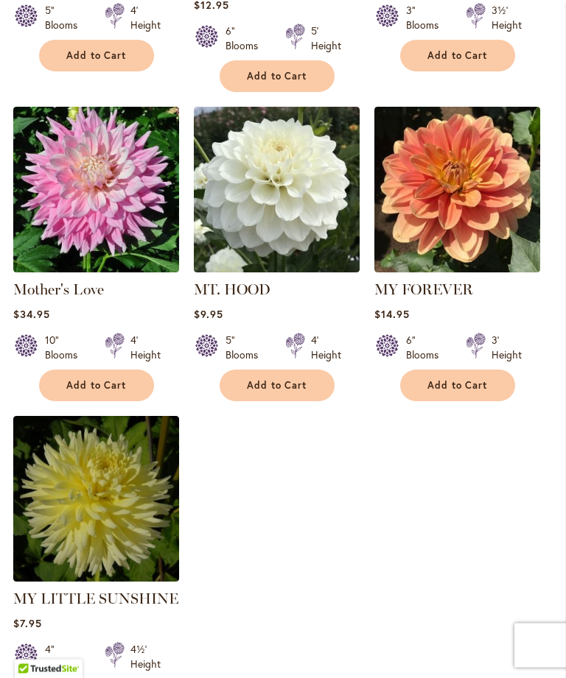
scroll to position [1652, 0]
click at [463, 379] on span "Add to Cart" at bounding box center [457, 385] width 60 height 13
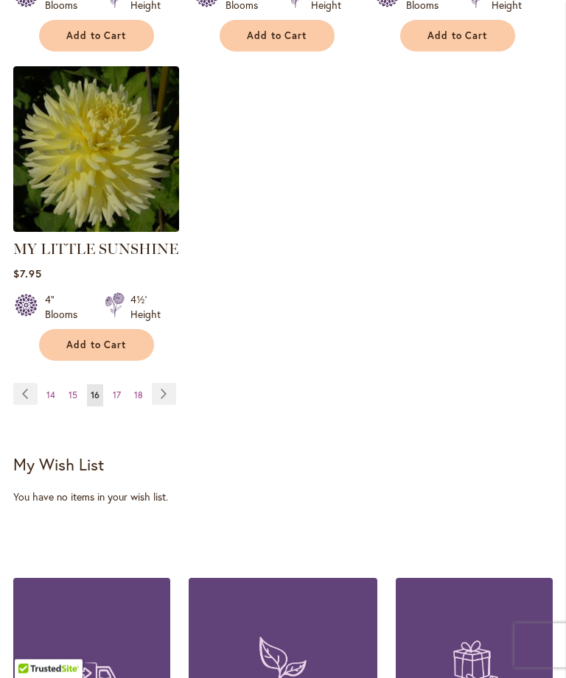
scroll to position [2041, 0]
click at [109, 384] on link "Page 17" at bounding box center [116, 395] width 15 height 22
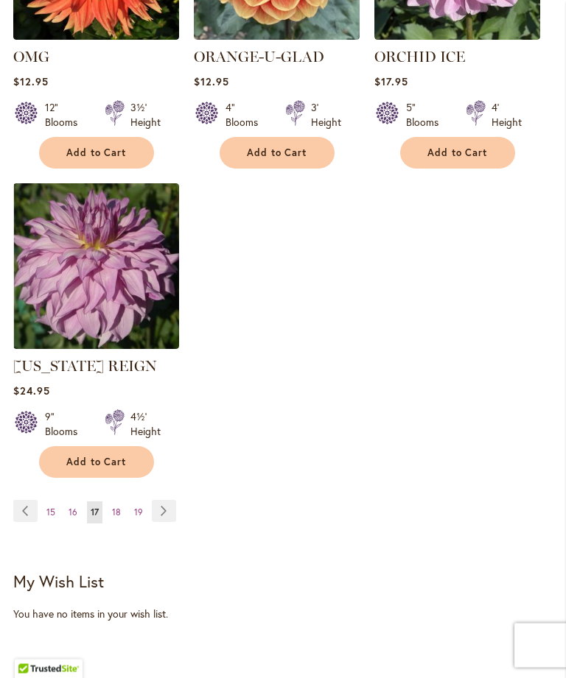
scroll to position [1844, 0]
click at [110, 468] on span "Add to Cart" at bounding box center [96, 462] width 60 height 13
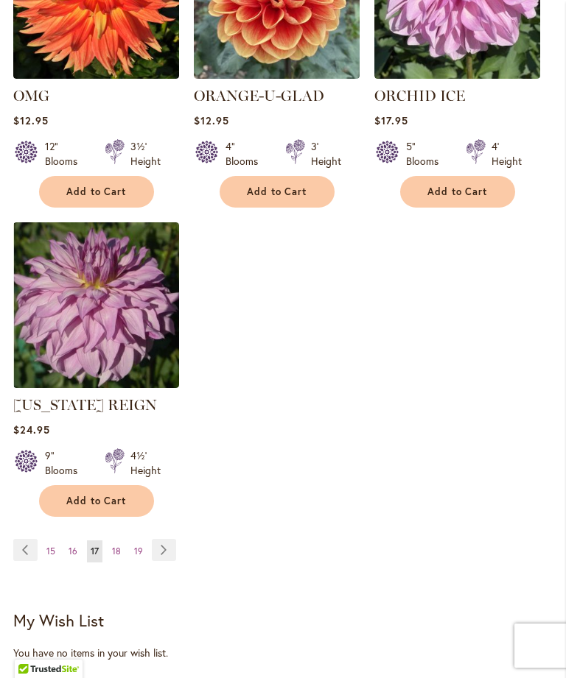
click at [112, 557] on span "18" at bounding box center [116, 551] width 9 height 11
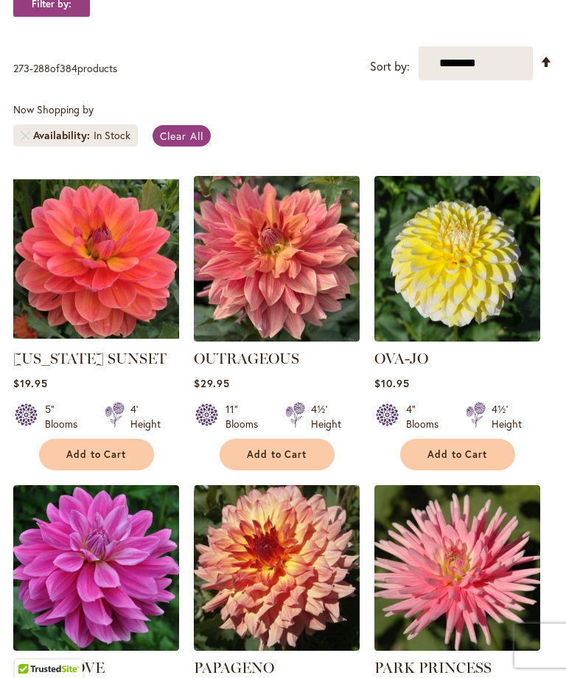
scroll to position [276, 0]
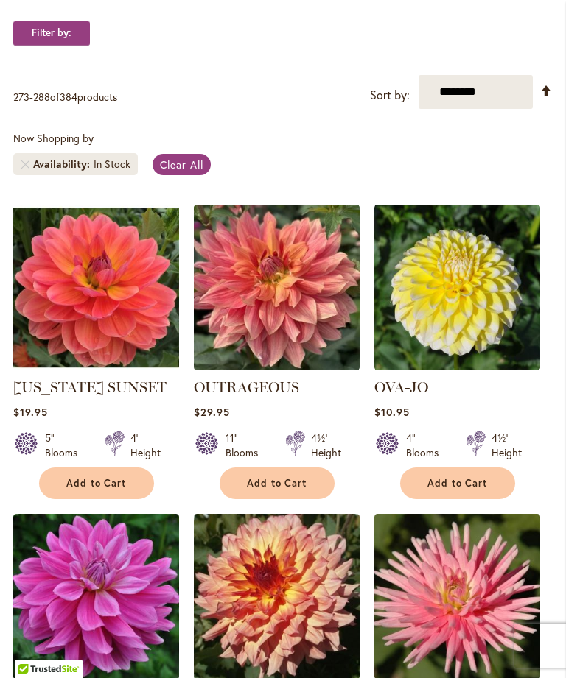
click at [279, 490] on span "Add to Cart" at bounding box center [277, 483] width 60 height 13
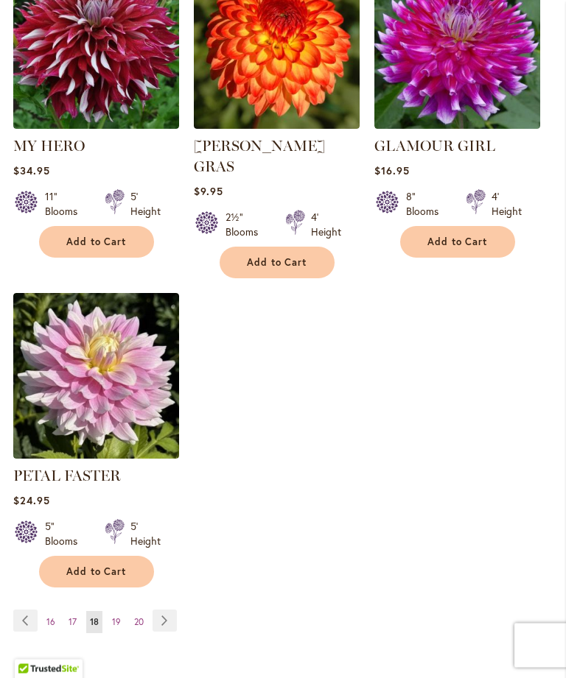
scroll to position [1835, 0]
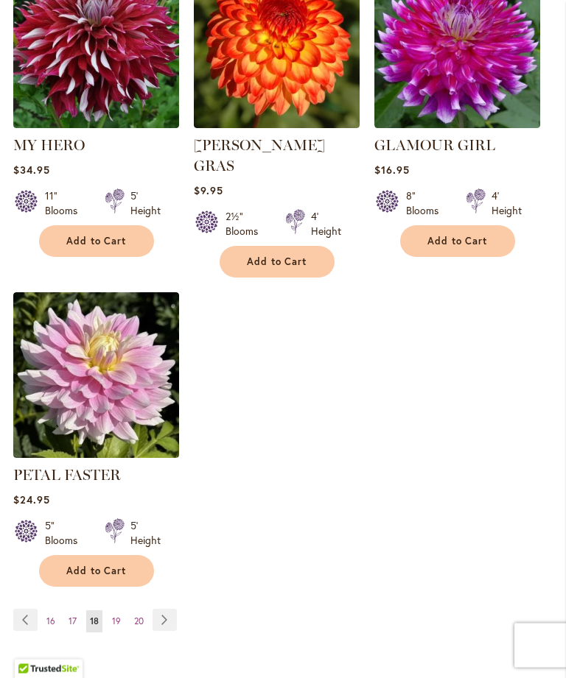
click at [111, 622] on link "Page 19" at bounding box center [116, 622] width 16 height 22
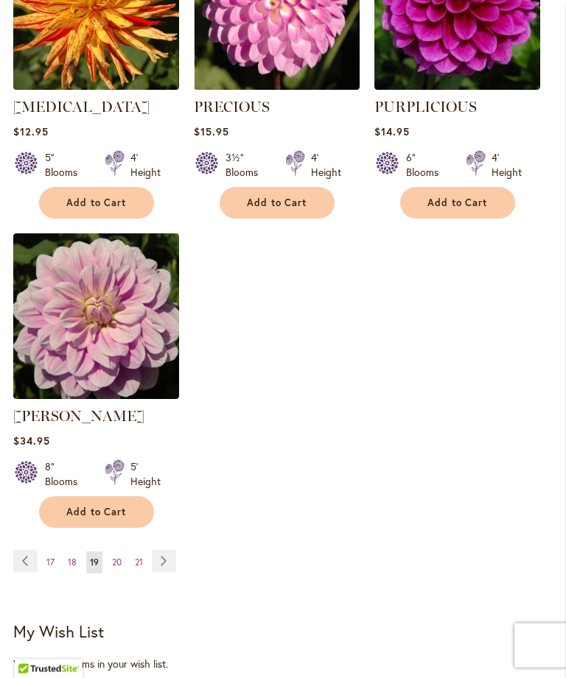
scroll to position [1835, 0]
click at [114, 563] on span "20" at bounding box center [117, 562] width 10 height 11
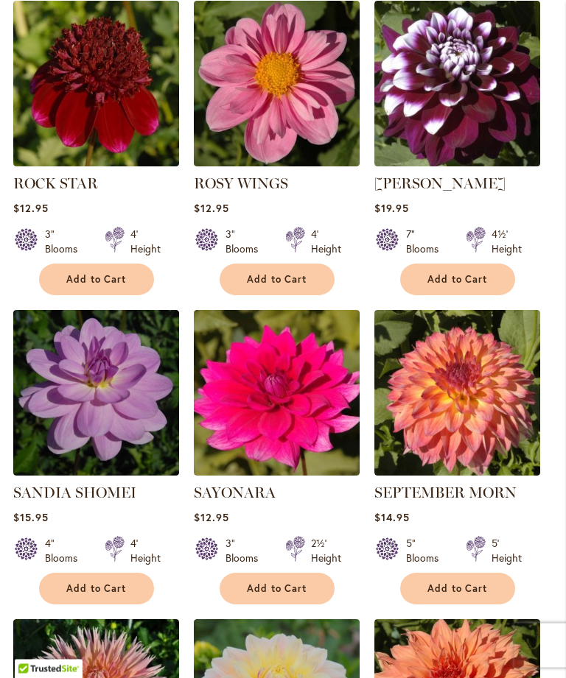
scroll to position [786, 0]
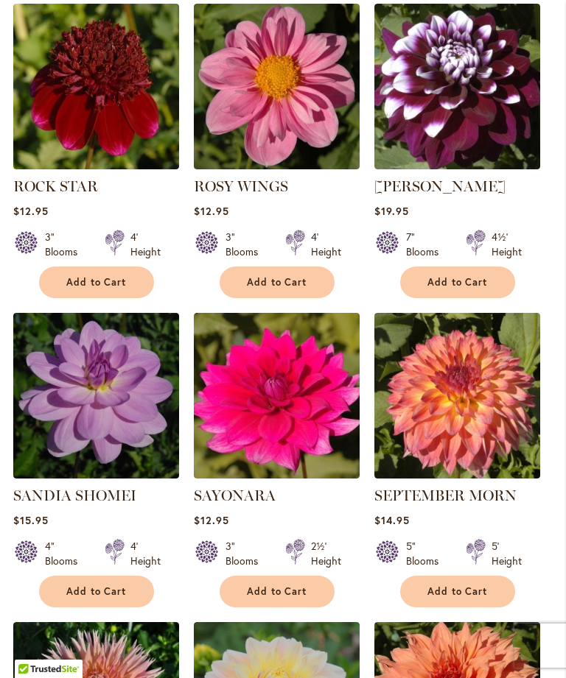
click at [295, 286] on button "Add to Cart" at bounding box center [276, 283] width 115 height 32
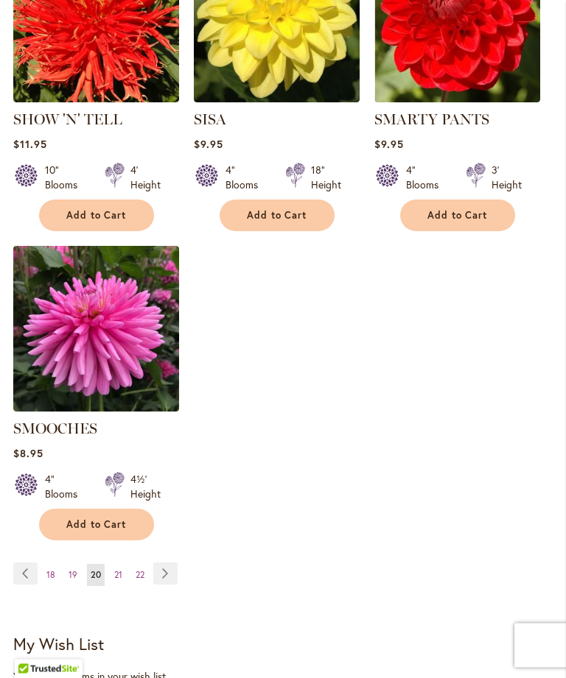
scroll to position [1900, 0]
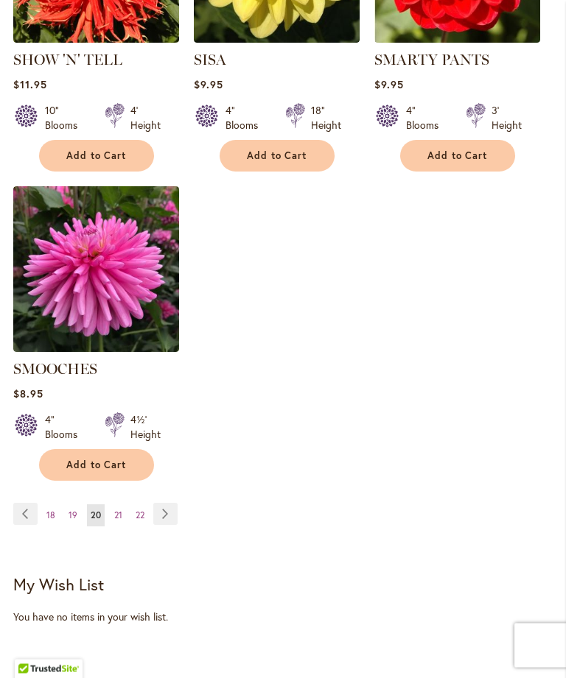
click at [112, 505] on link "Page 21" at bounding box center [117, 516] width 15 height 22
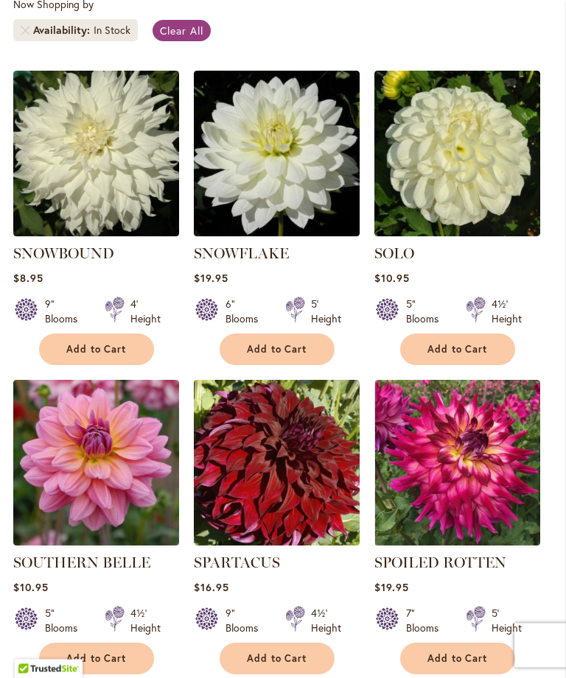
scroll to position [411, 0]
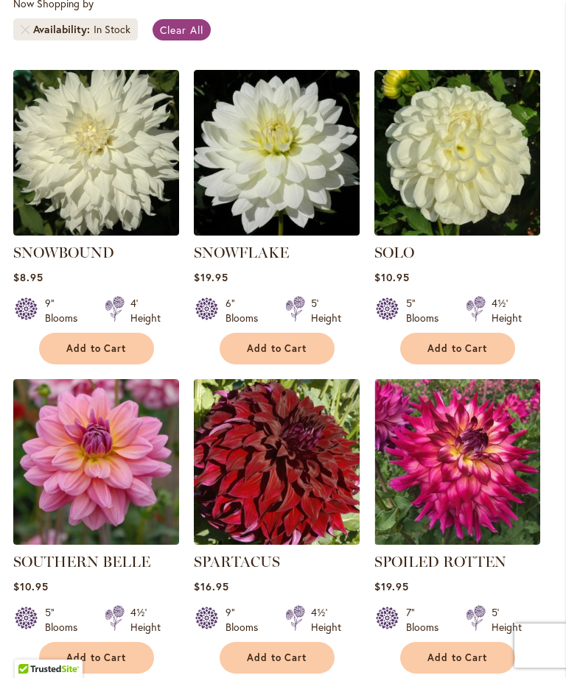
click at [95, 355] on span "Add to Cart" at bounding box center [96, 348] width 60 height 13
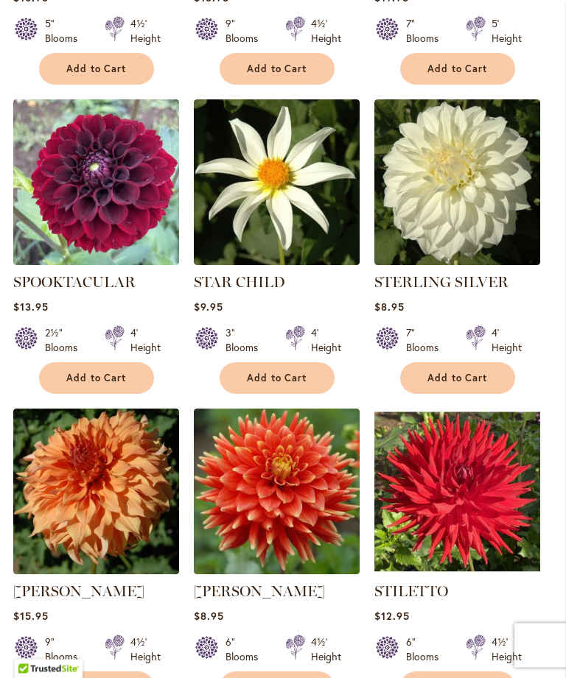
scroll to position [1040, 0]
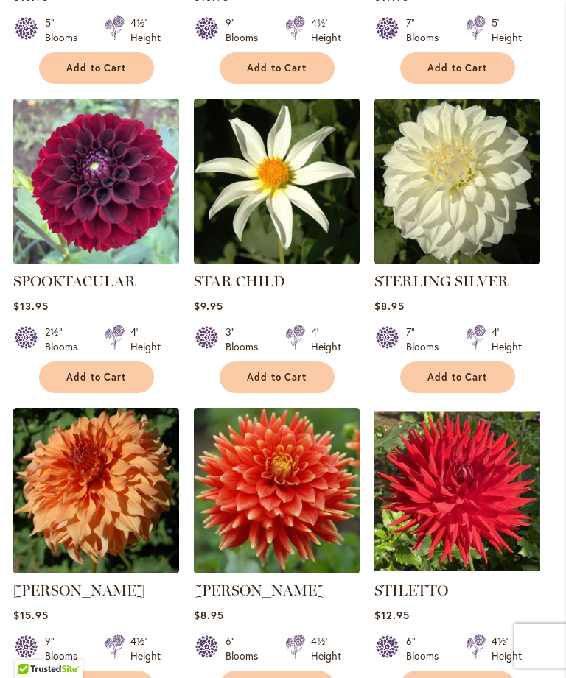
click at [276, 393] on button "Add to Cart" at bounding box center [276, 378] width 115 height 32
click at [276, 384] on span "Add to Cart" at bounding box center [277, 377] width 60 height 13
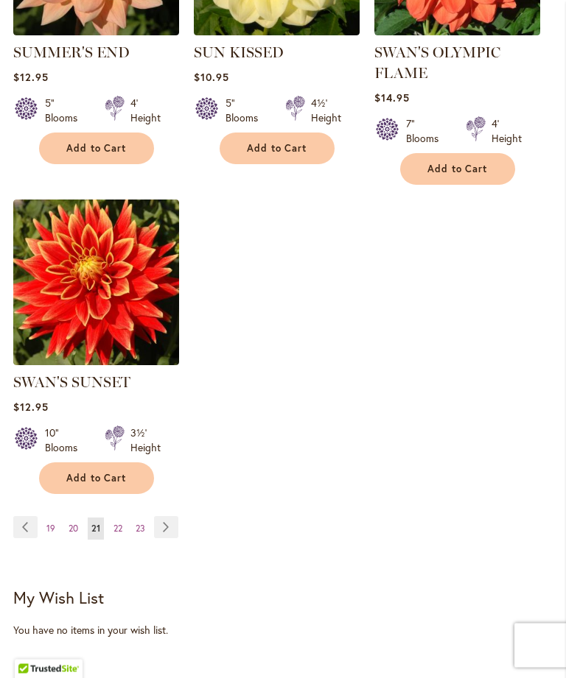
scroll to position [1897, 0]
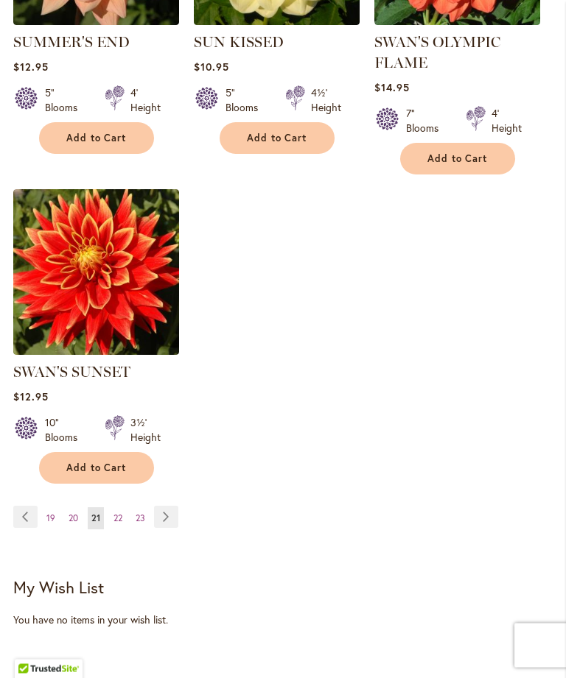
click at [116, 522] on link "Page 22" at bounding box center [118, 519] width 16 height 22
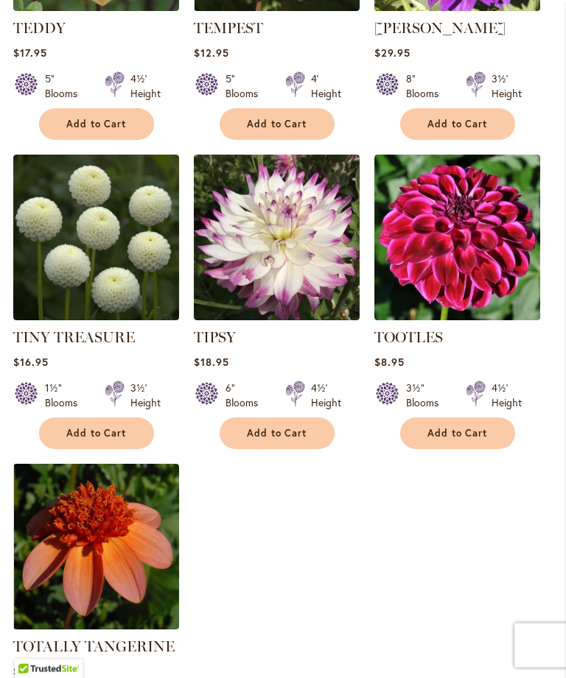
scroll to position [1563, 0]
click at [103, 440] on span "Add to Cart" at bounding box center [96, 433] width 60 height 13
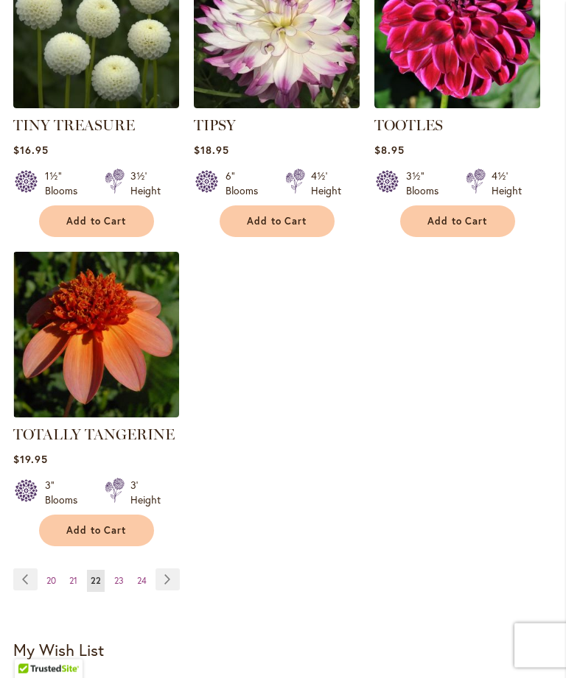
scroll to position [1814, 0]
click at [117, 586] on span "23" at bounding box center [119, 580] width 10 height 11
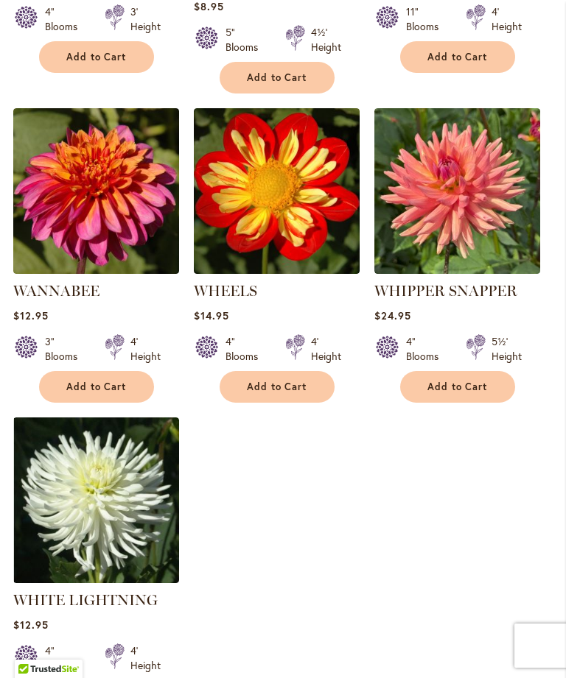
scroll to position [1772, 0]
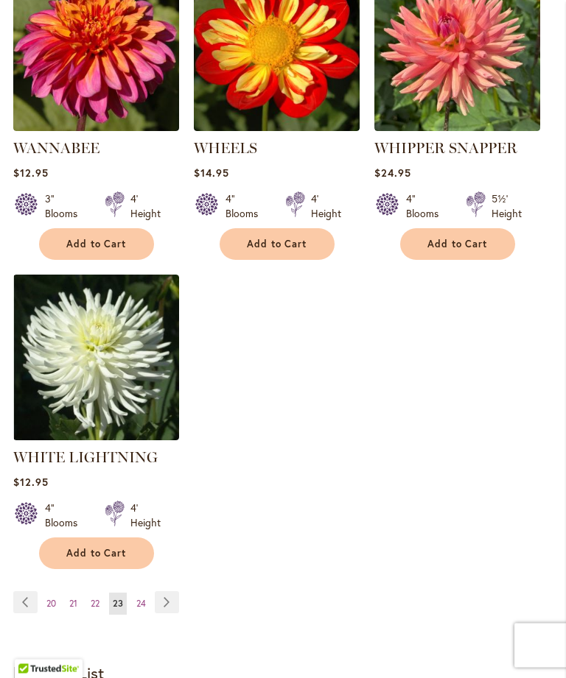
click at [138, 603] on span "24" at bounding box center [141, 604] width 10 height 11
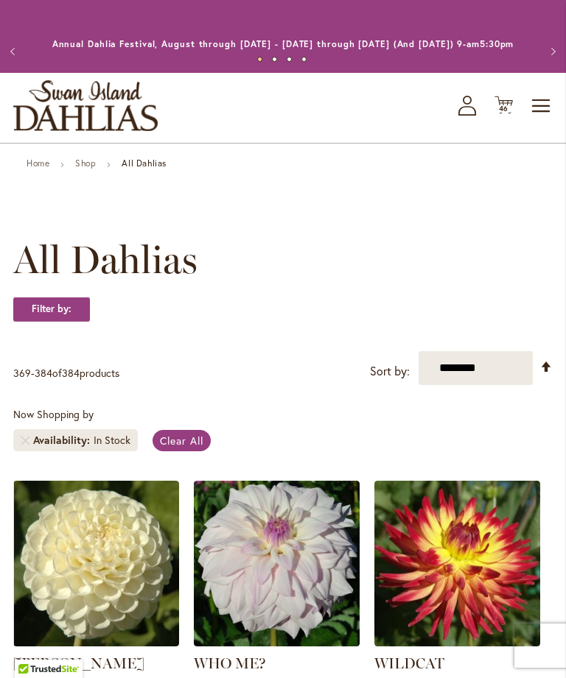
click at [507, 113] on span "46" at bounding box center [504, 109] width 10 height 10
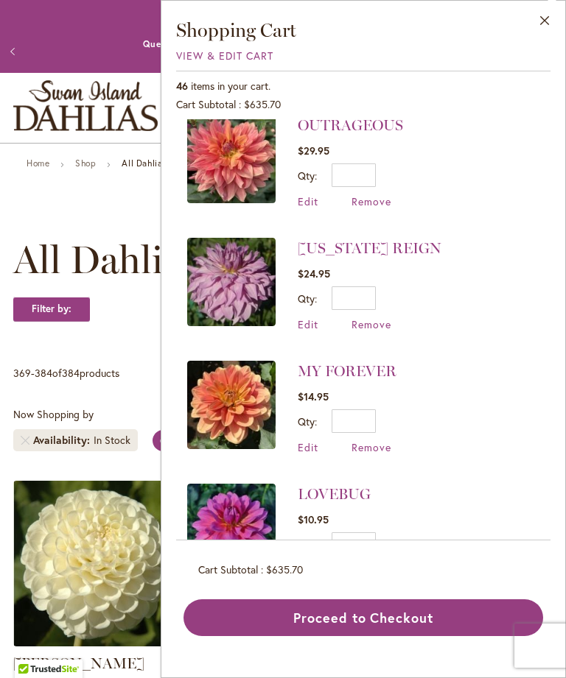
scroll to position [518, 0]
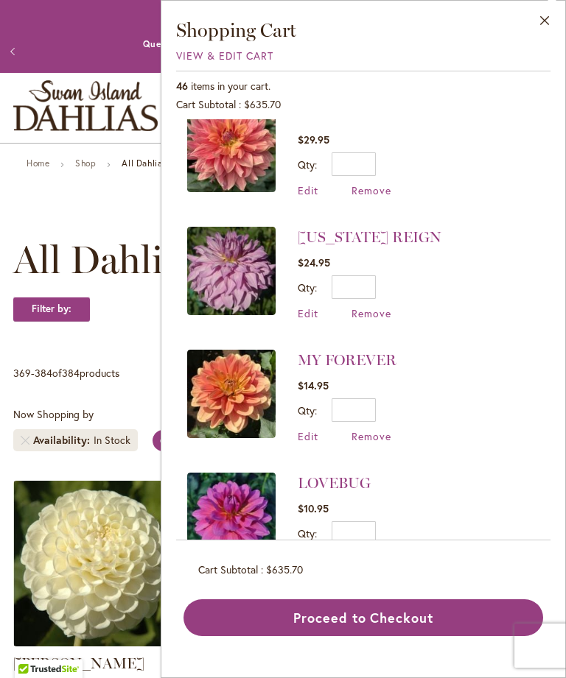
click at [378, 436] on span "Remove" at bounding box center [371, 436] width 40 height 14
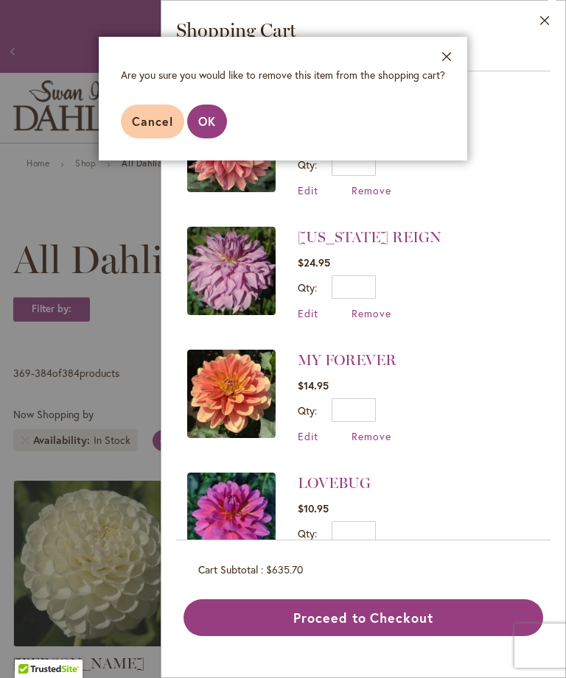
click at [205, 128] on span "OK" at bounding box center [207, 120] width 18 height 15
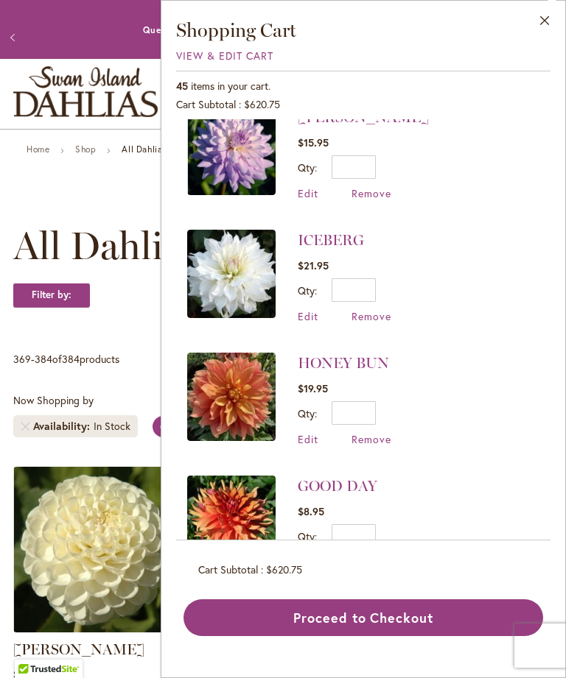
scroll to position [1255, 0]
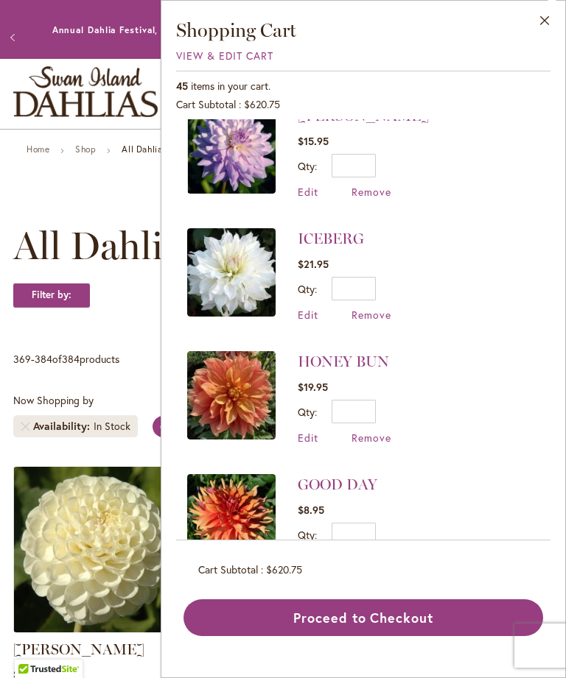
click at [371, 312] on span "Remove" at bounding box center [371, 315] width 40 height 14
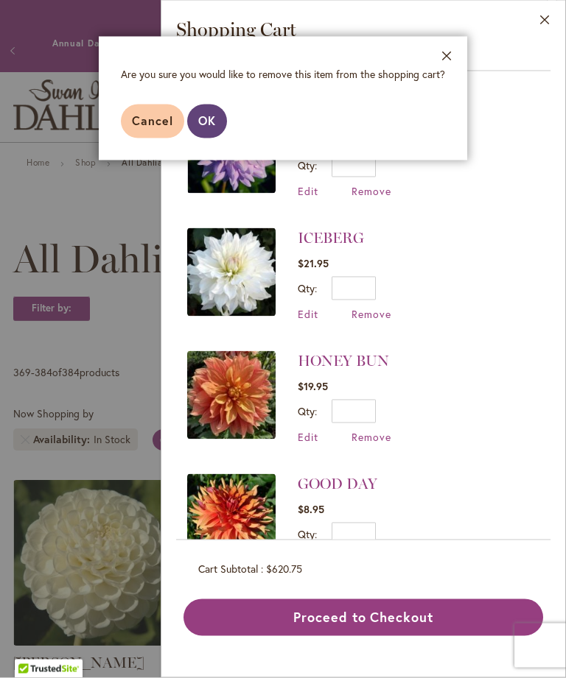
scroll to position [47, 0]
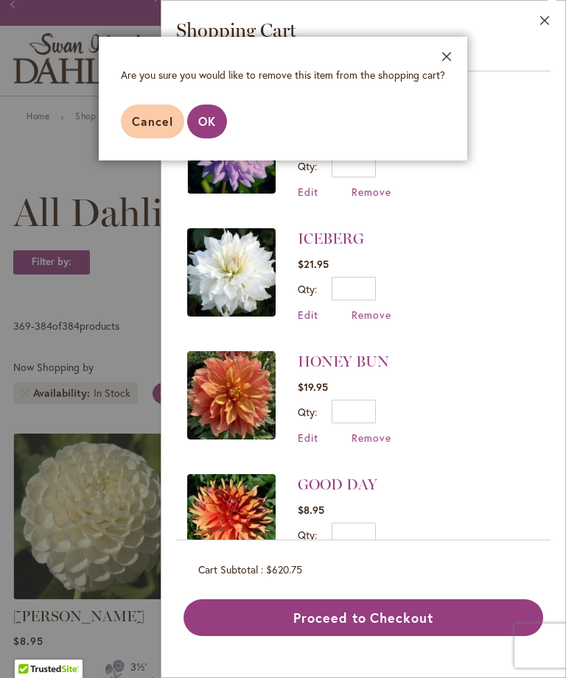
click at [211, 116] on span "OK" at bounding box center [207, 120] width 18 height 15
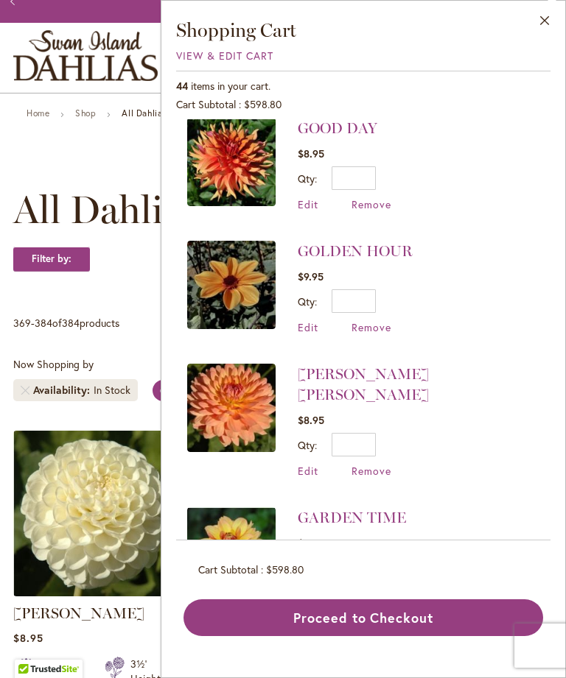
scroll to position [1491, 0]
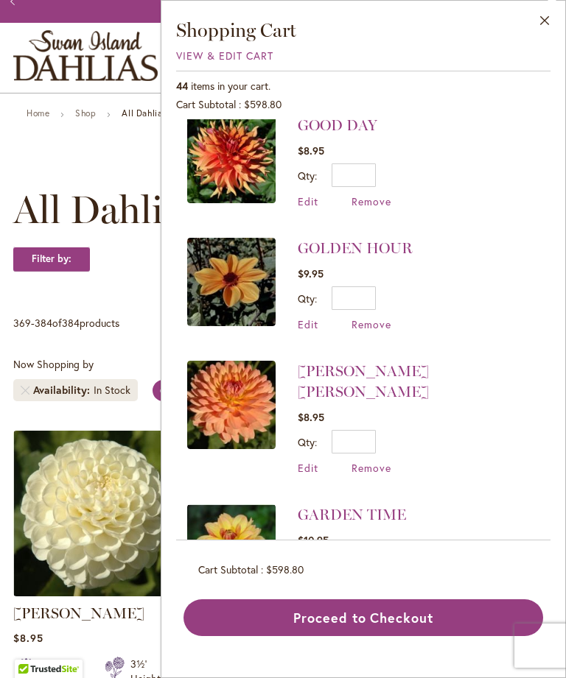
click at [382, 461] on span "Remove" at bounding box center [371, 468] width 40 height 14
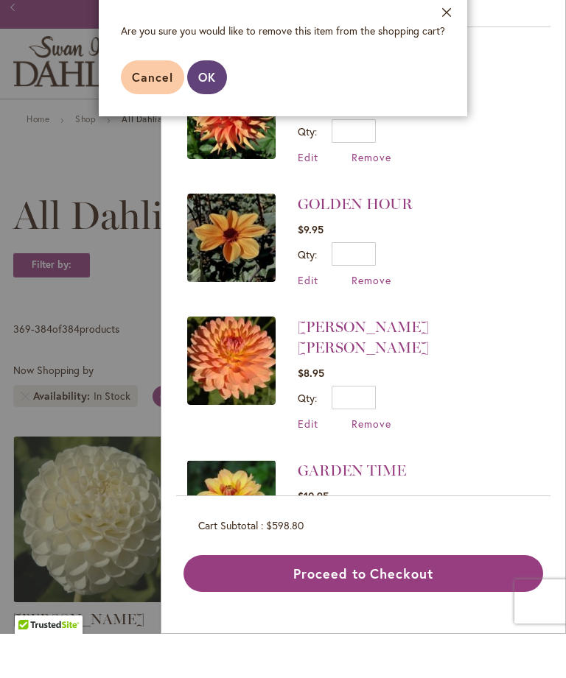
scroll to position [47, 0]
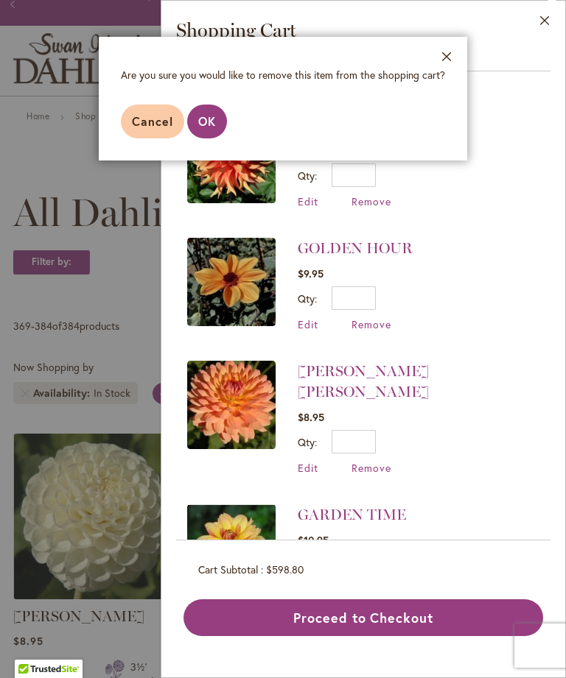
click at [207, 124] on span "OK" at bounding box center [207, 120] width 18 height 15
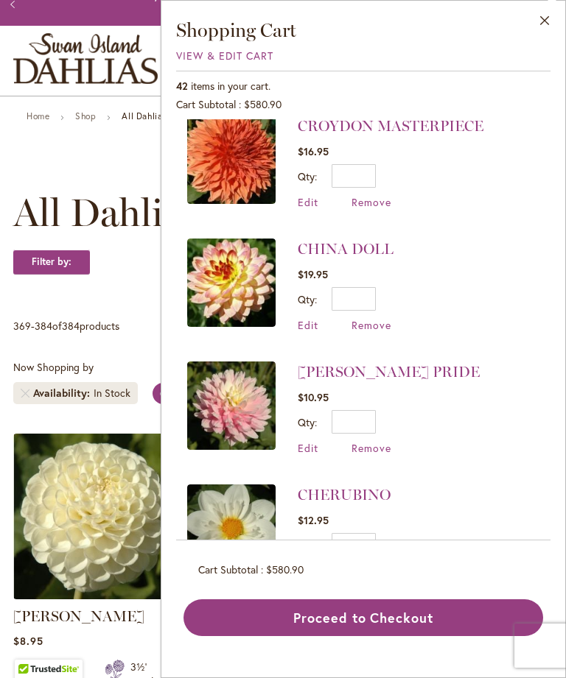
scroll to position [2473, 0]
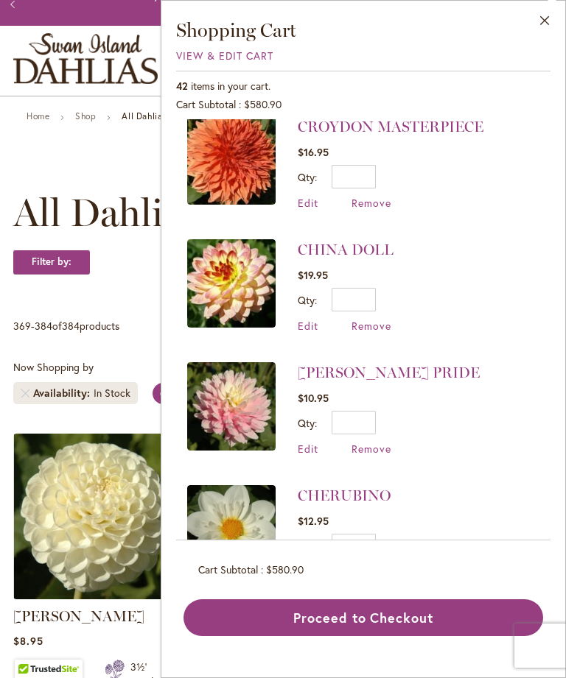
click at [368, 442] on span "Remove" at bounding box center [371, 449] width 40 height 14
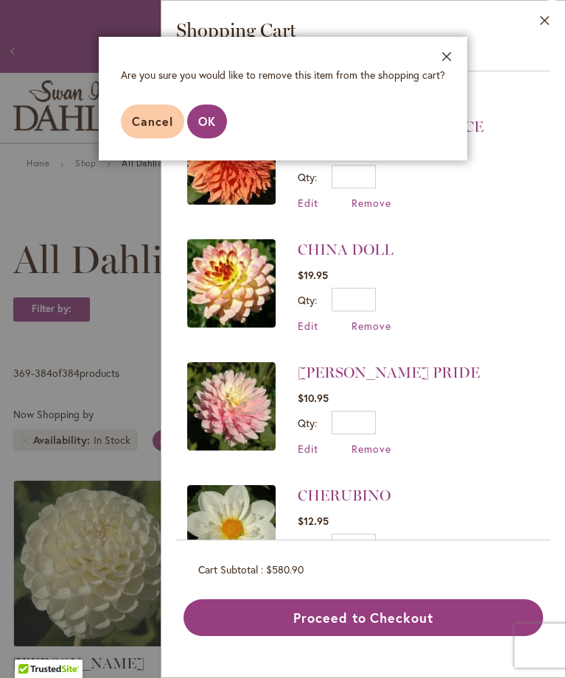
click at [209, 121] on span "OK" at bounding box center [207, 120] width 18 height 15
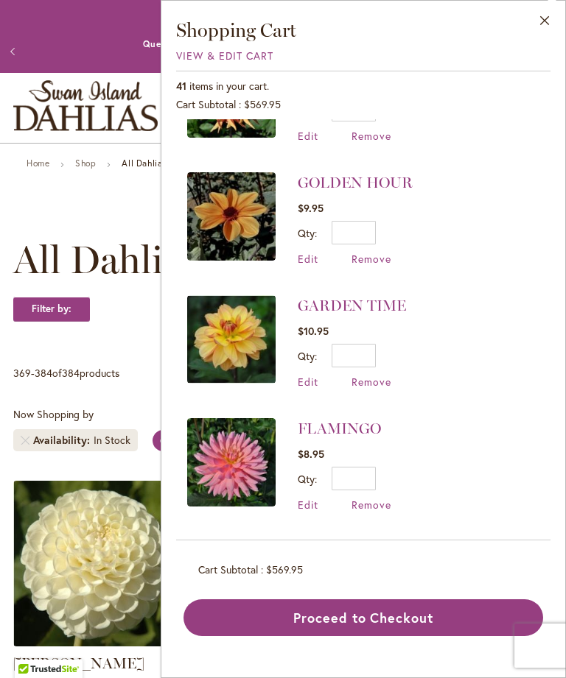
scroll to position [1554, 0]
